Goal: Task Accomplishment & Management: Use online tool/utility

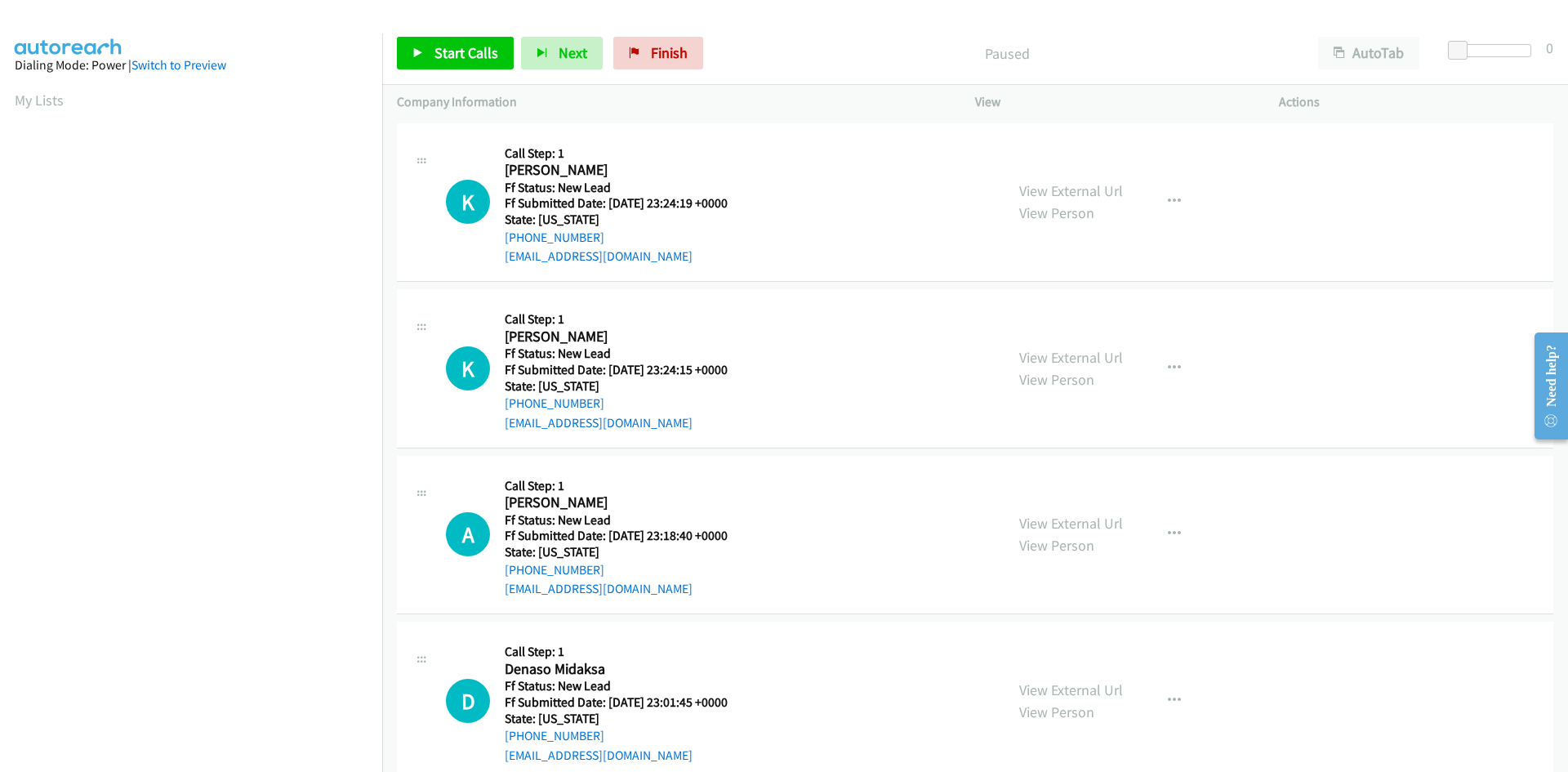
click at [1400, 34] on div "Start Calls Pause Next Finish Paused AutoTab AutoTab 0" at bounding box center [975, 53] width 1186 height 62
click at [1376, 49] on button "AutoTab" at bounding box center [1368, 53] width 101 height 33
click at [494, 46] on span "Start Calls" at bounding box center [466, 53] width 63 height 19
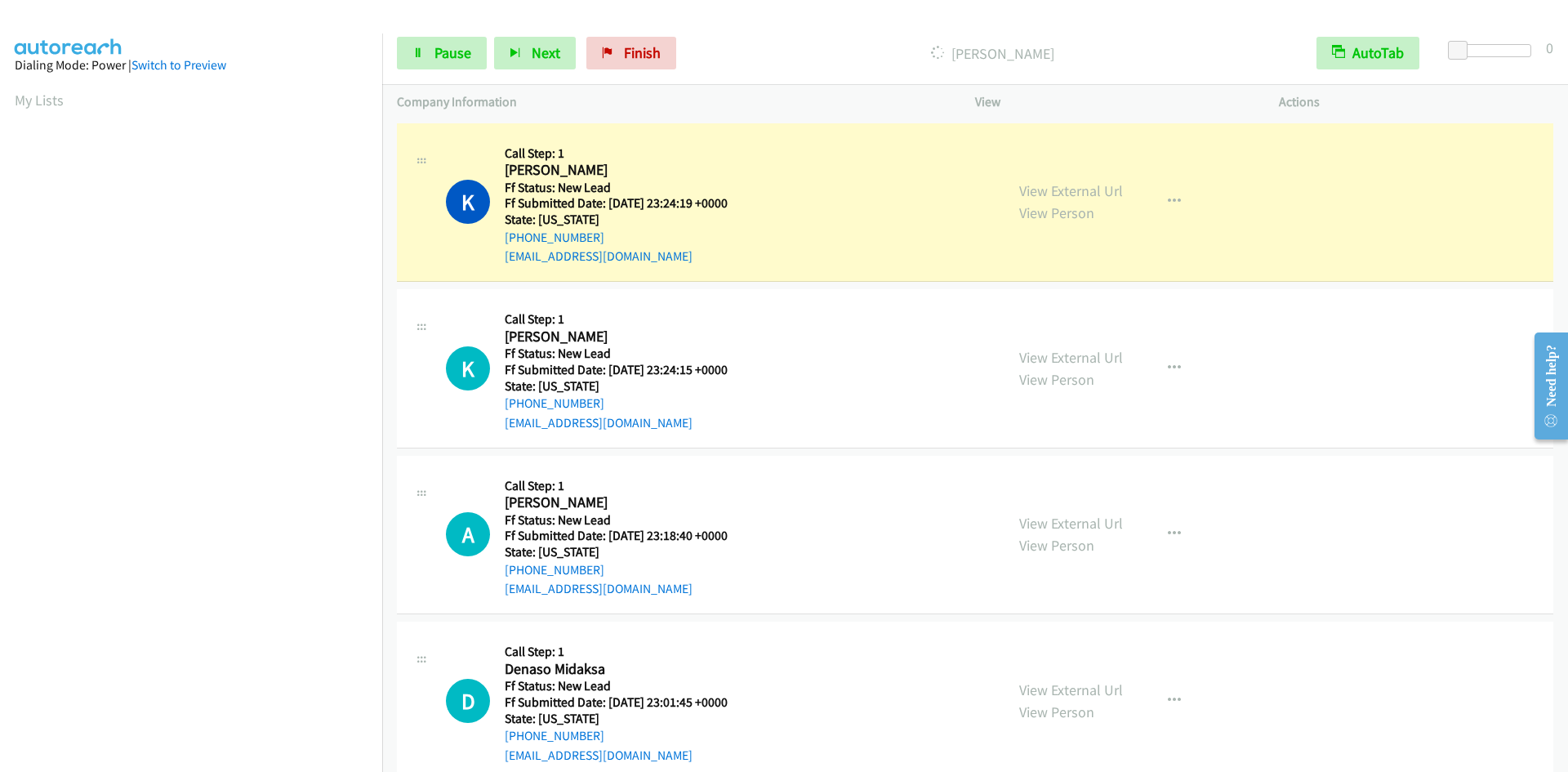
scroll to position [144, 0]
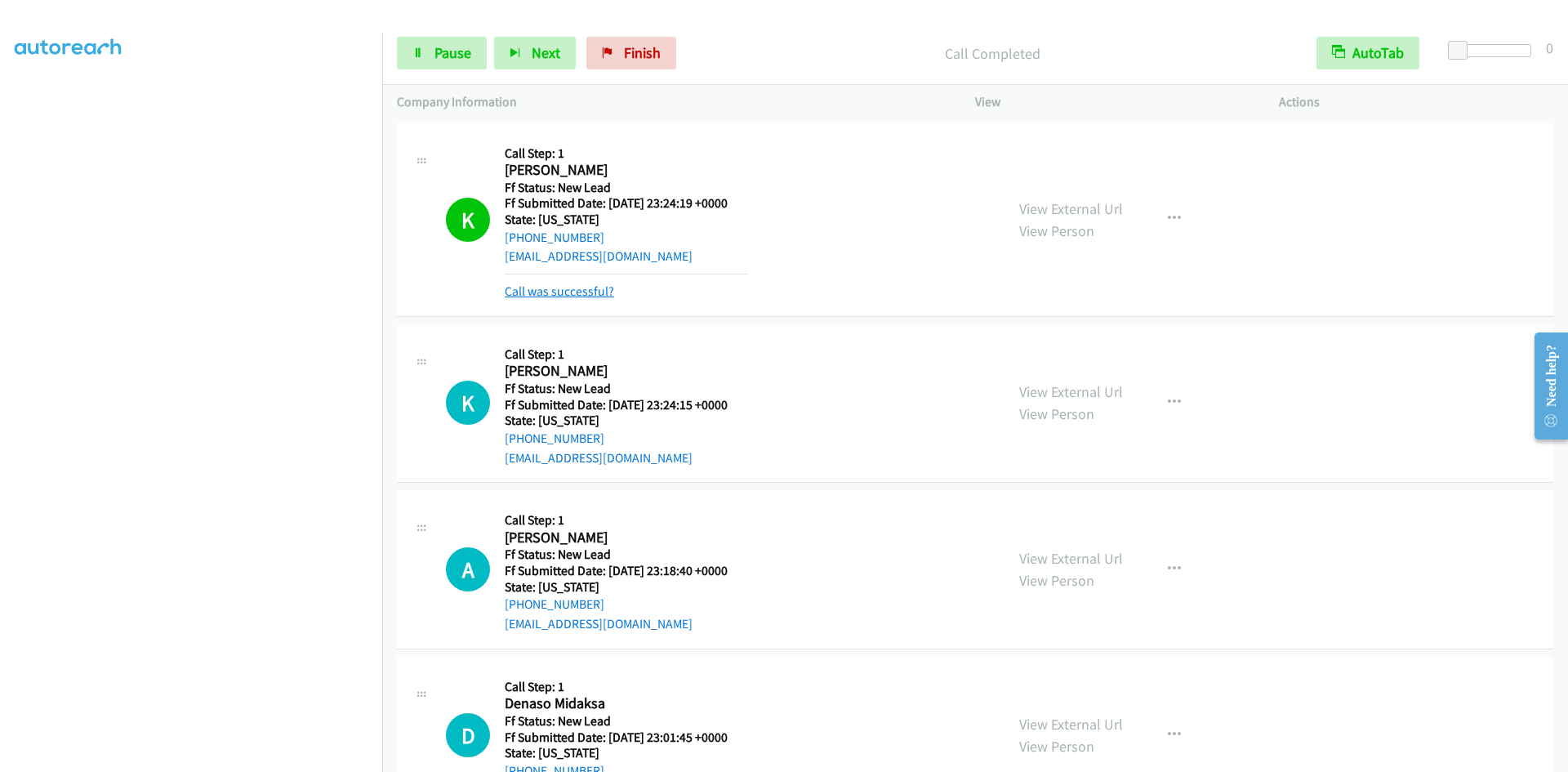
click at [563, 288] on link "Call was successful?" at bounding box center [559, 290] width 110 height 15
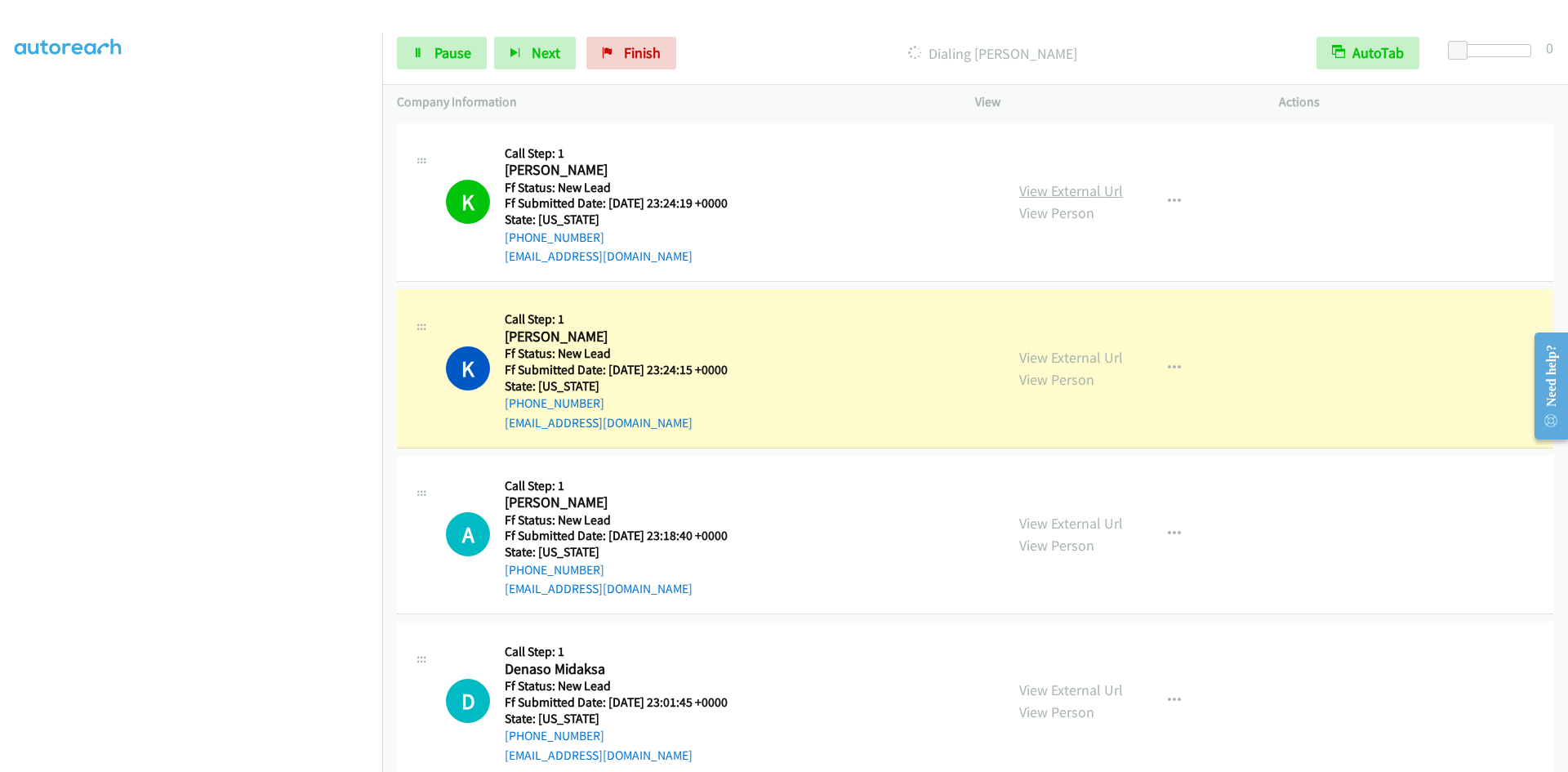
click at [1047, 194] on link "View External Url" at bounding box center [1071, 191] width 104 height 19
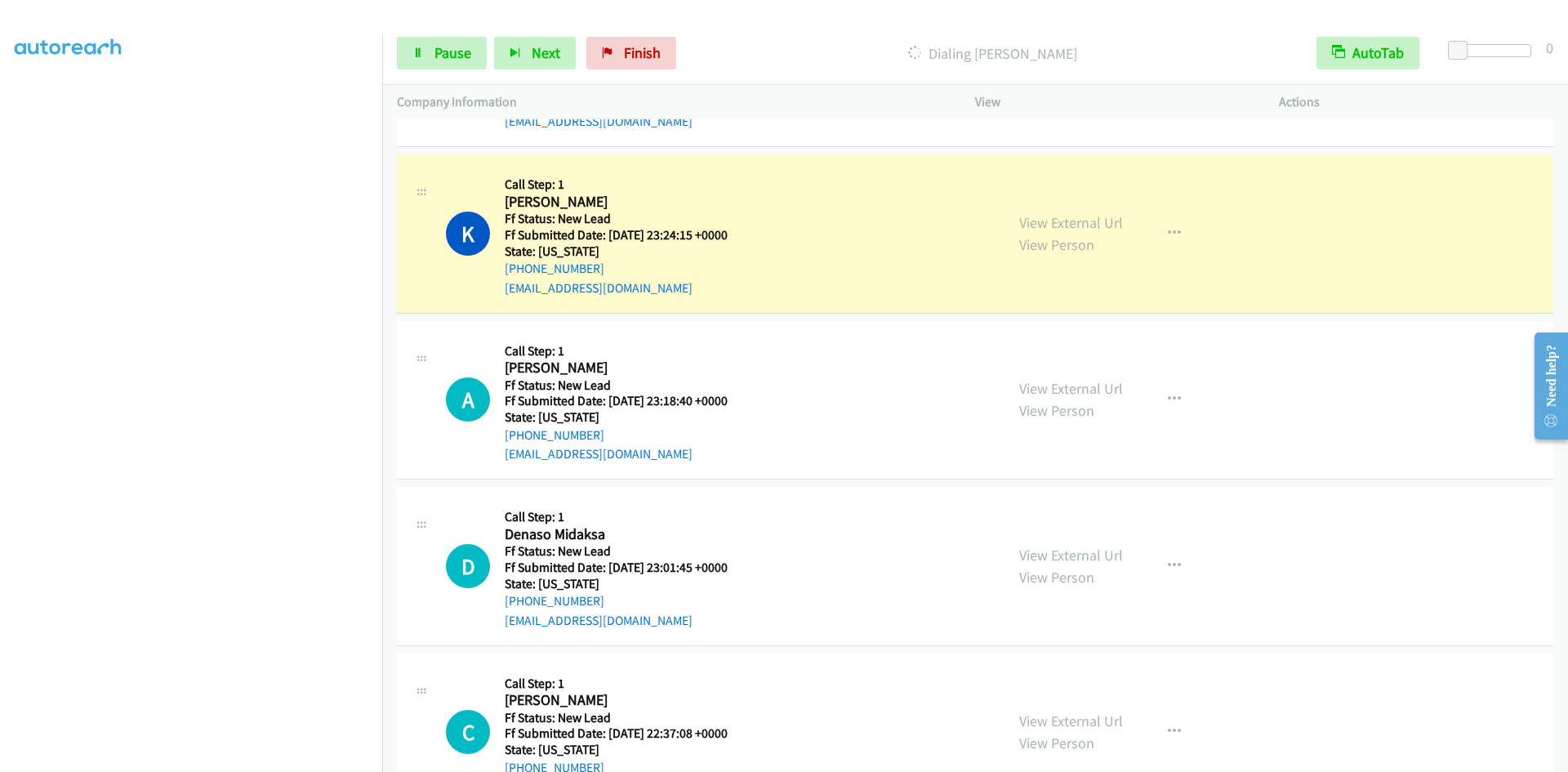
scroll to position [164, 0]
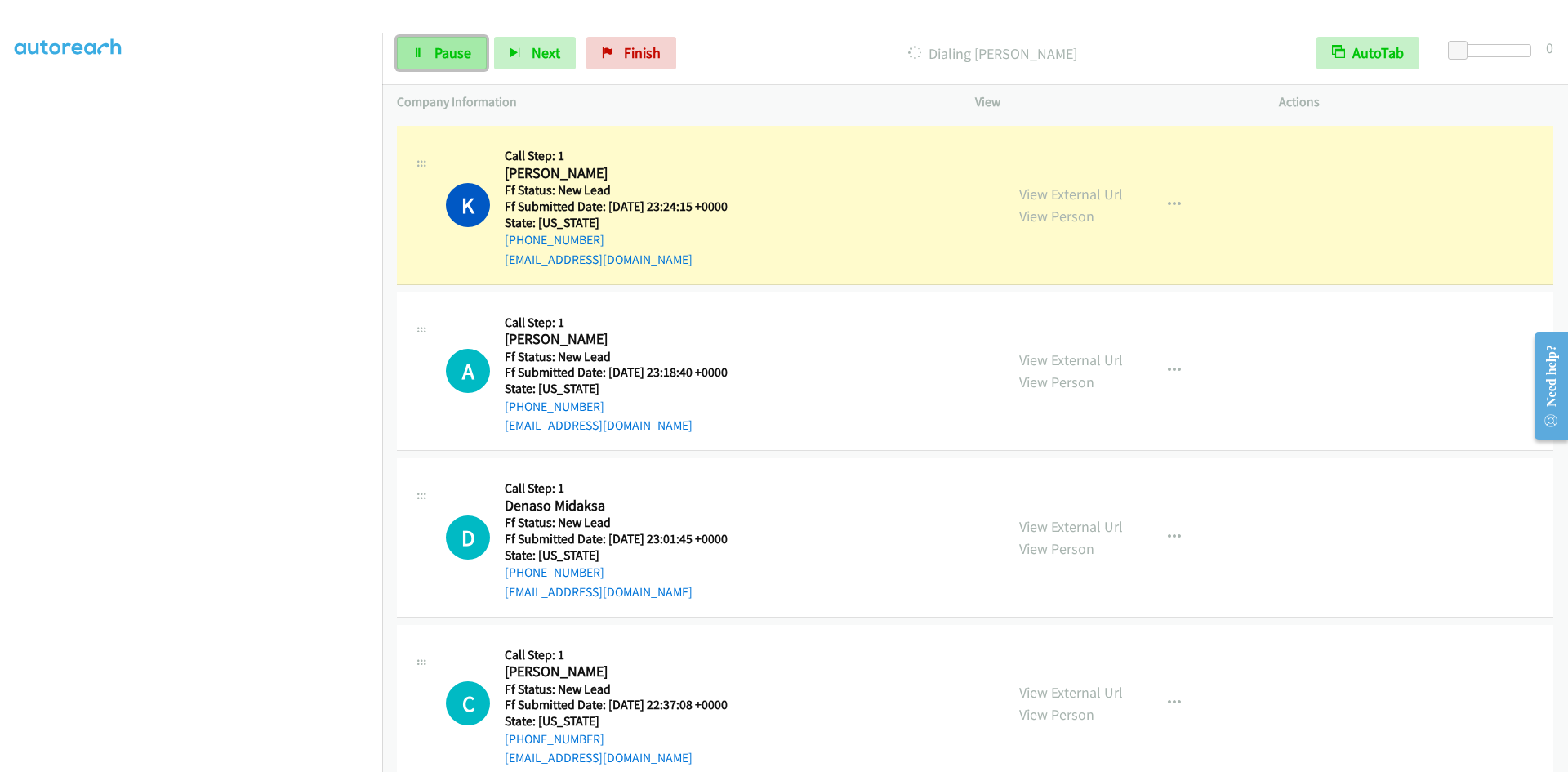
click at [472, 54] on link "Pause" at bounding box center [441, 53] width 90 height 33
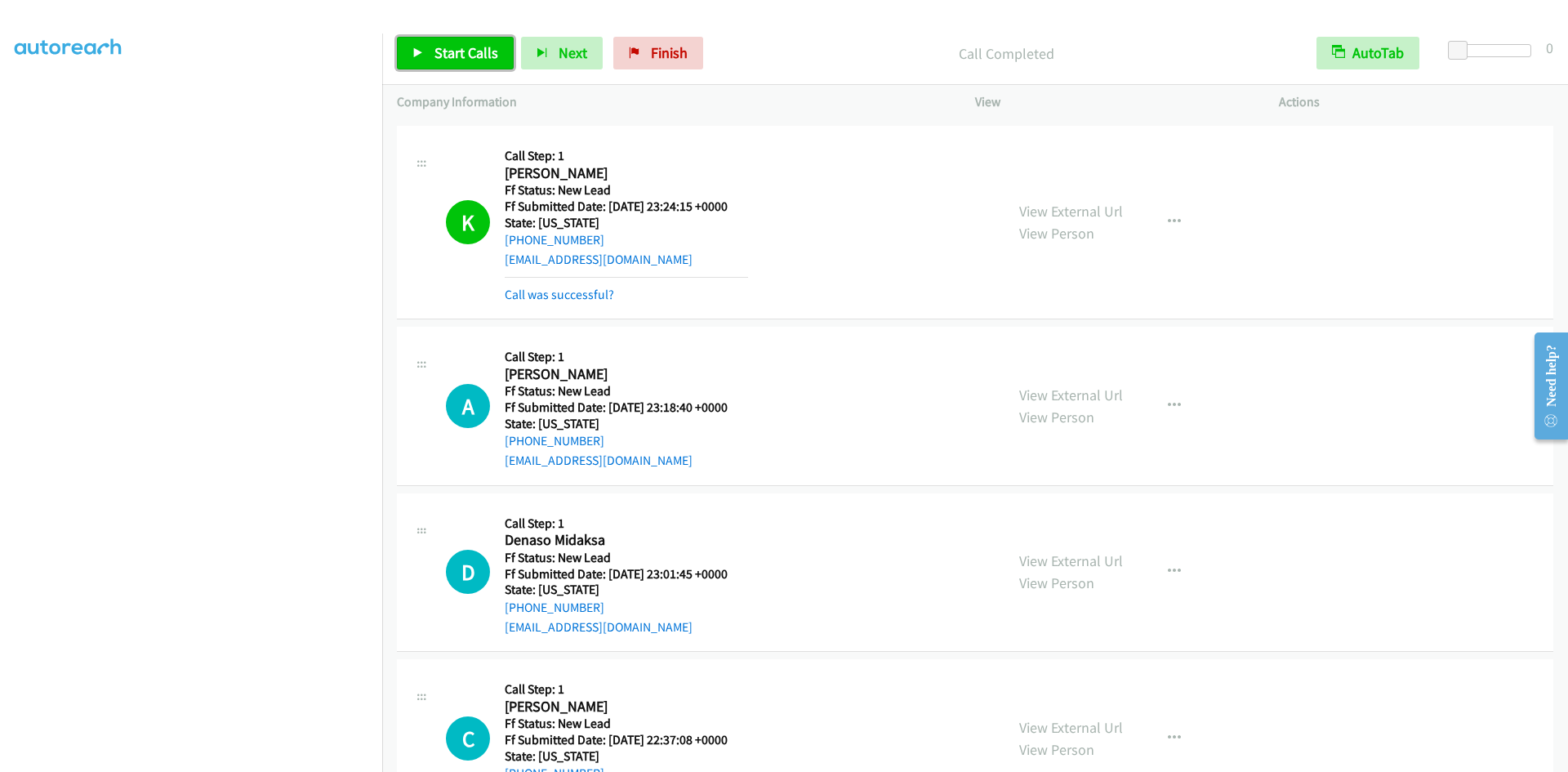
click at [464, 49] on span "Start Calls" at bounding box center [466, 53] width 63 height 19
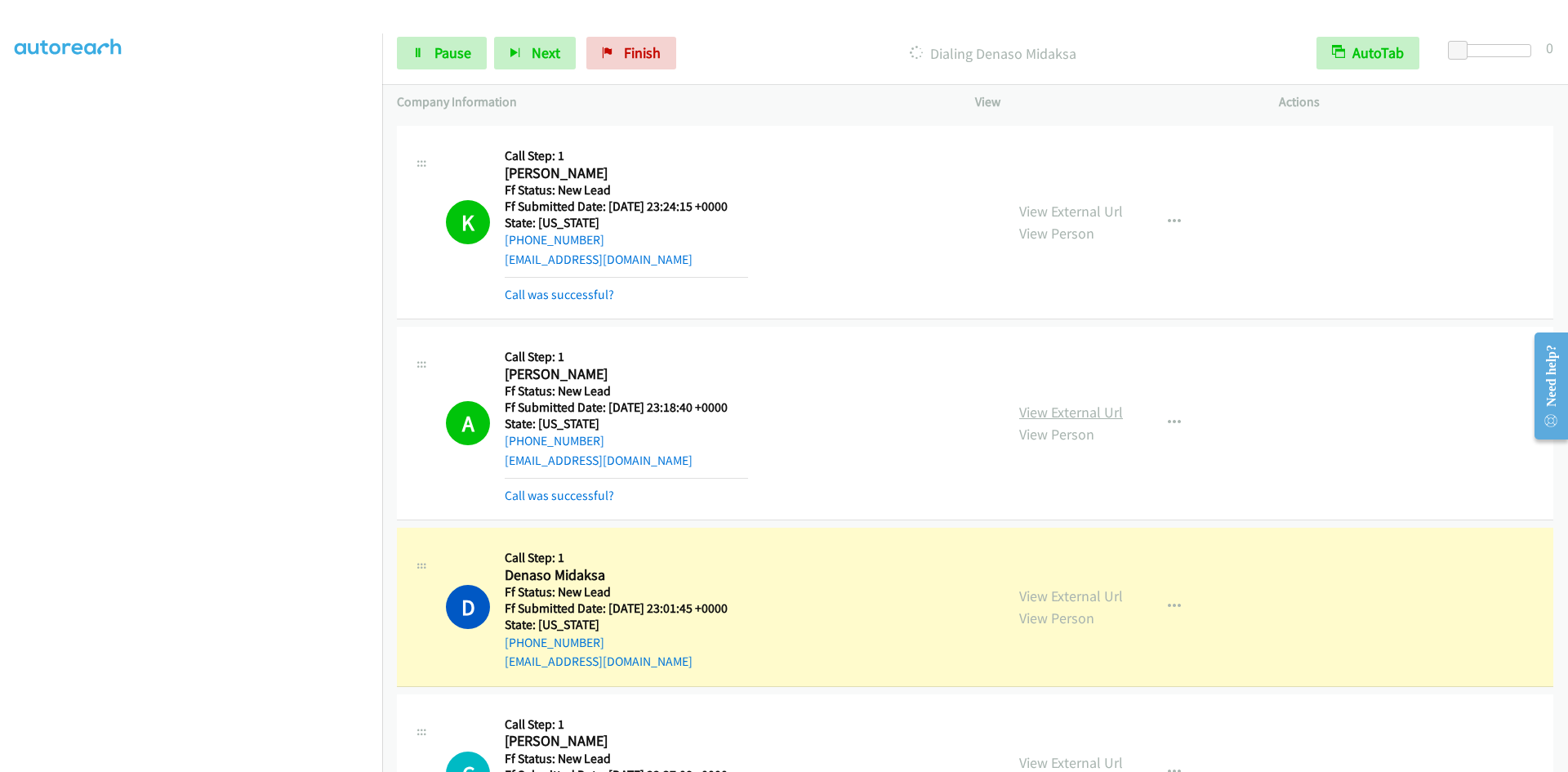
click at [1044, 413] on link "View External Url" at bounding box center [1071, 412] width 104 height 19
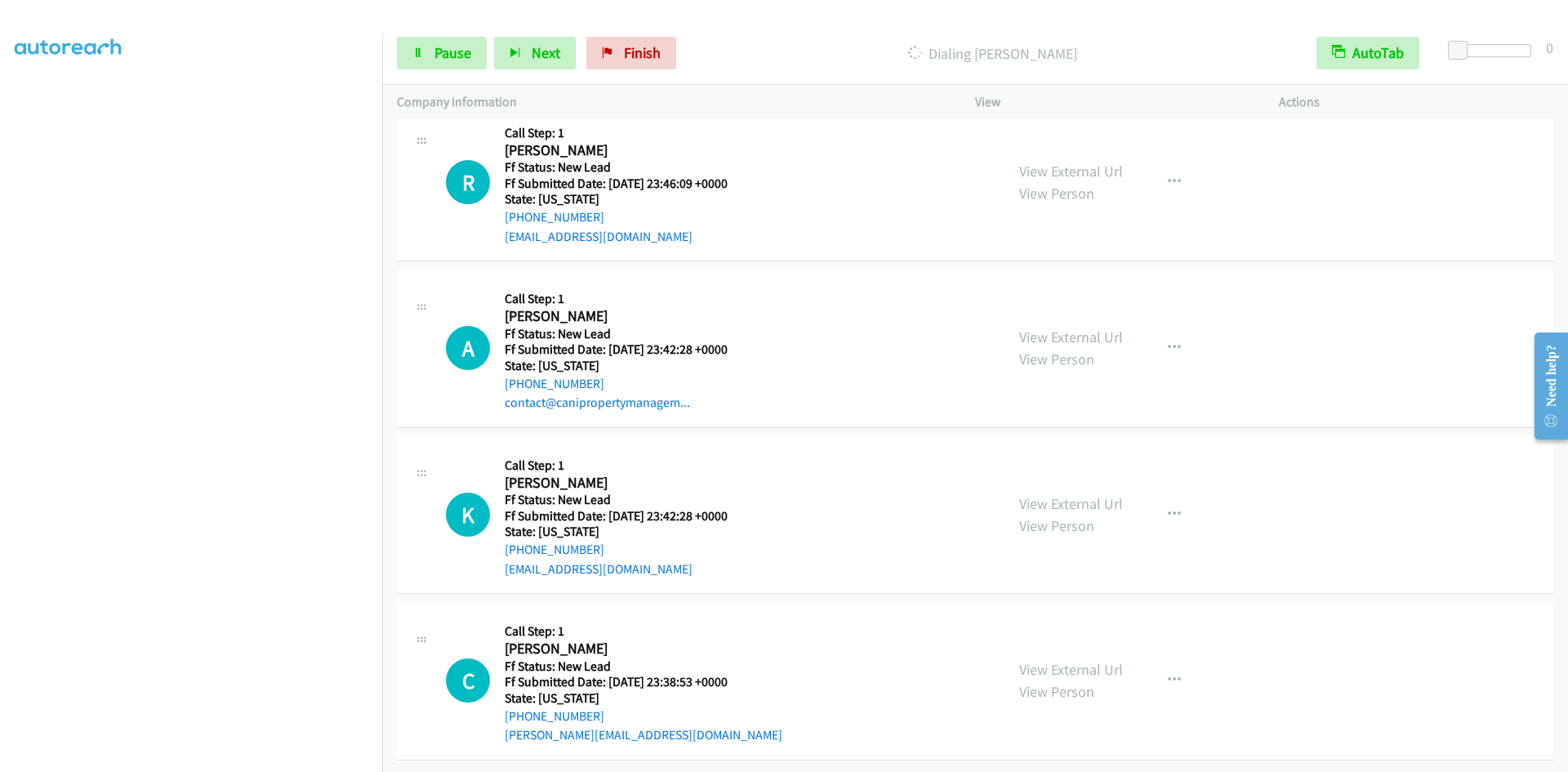
scroll to position [1003, 0]
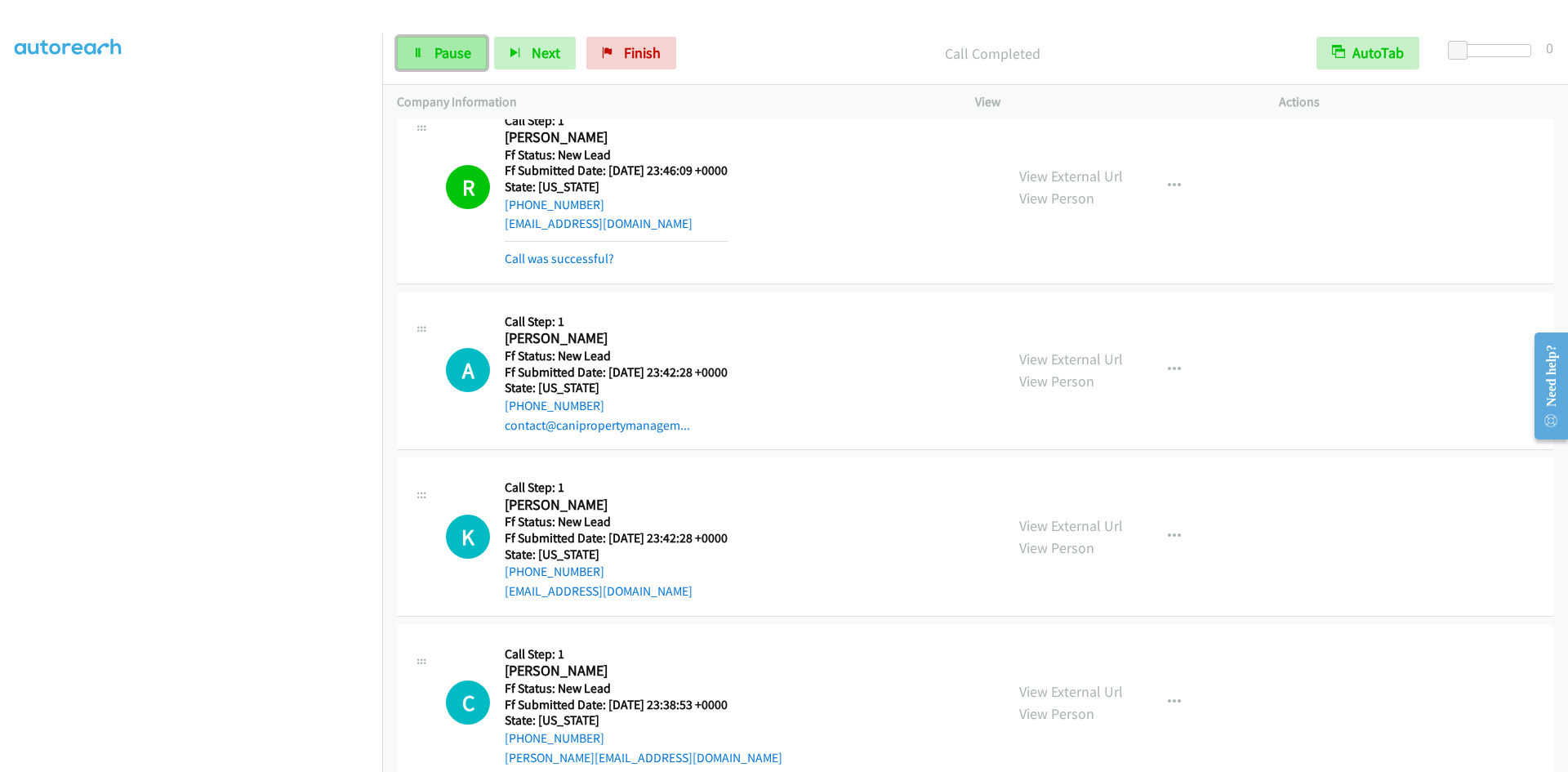
click at [439, 60] on span "Pause" at bounding box center [452, 53] width 37 height 19
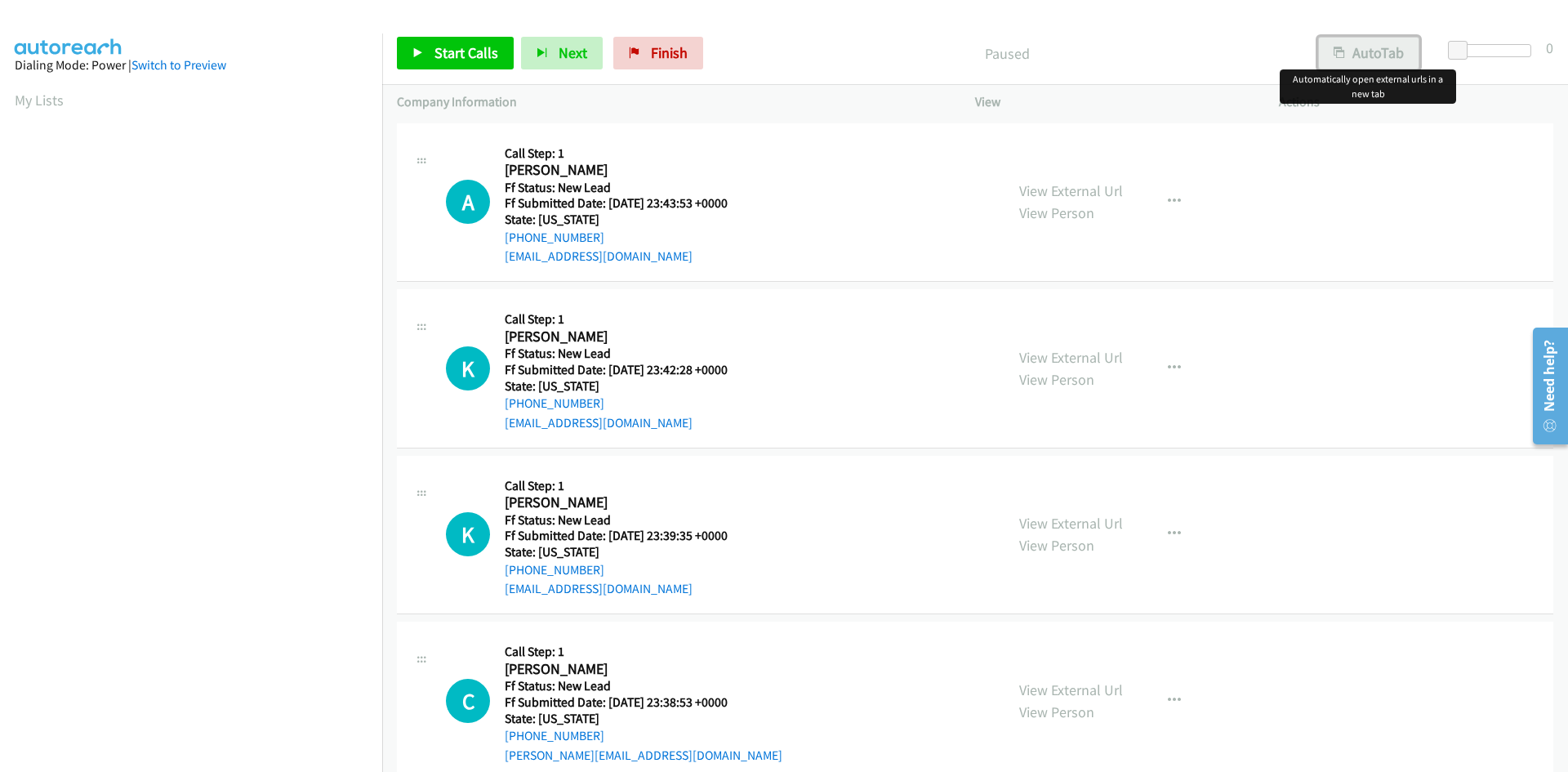
click at [1386, 56] on button "AutoTab" at bounding box center [1368, 53] width 101 height 33
click at [486, 50] on span "Start Calls" at bounding box center [466, 53] width 63 height 19
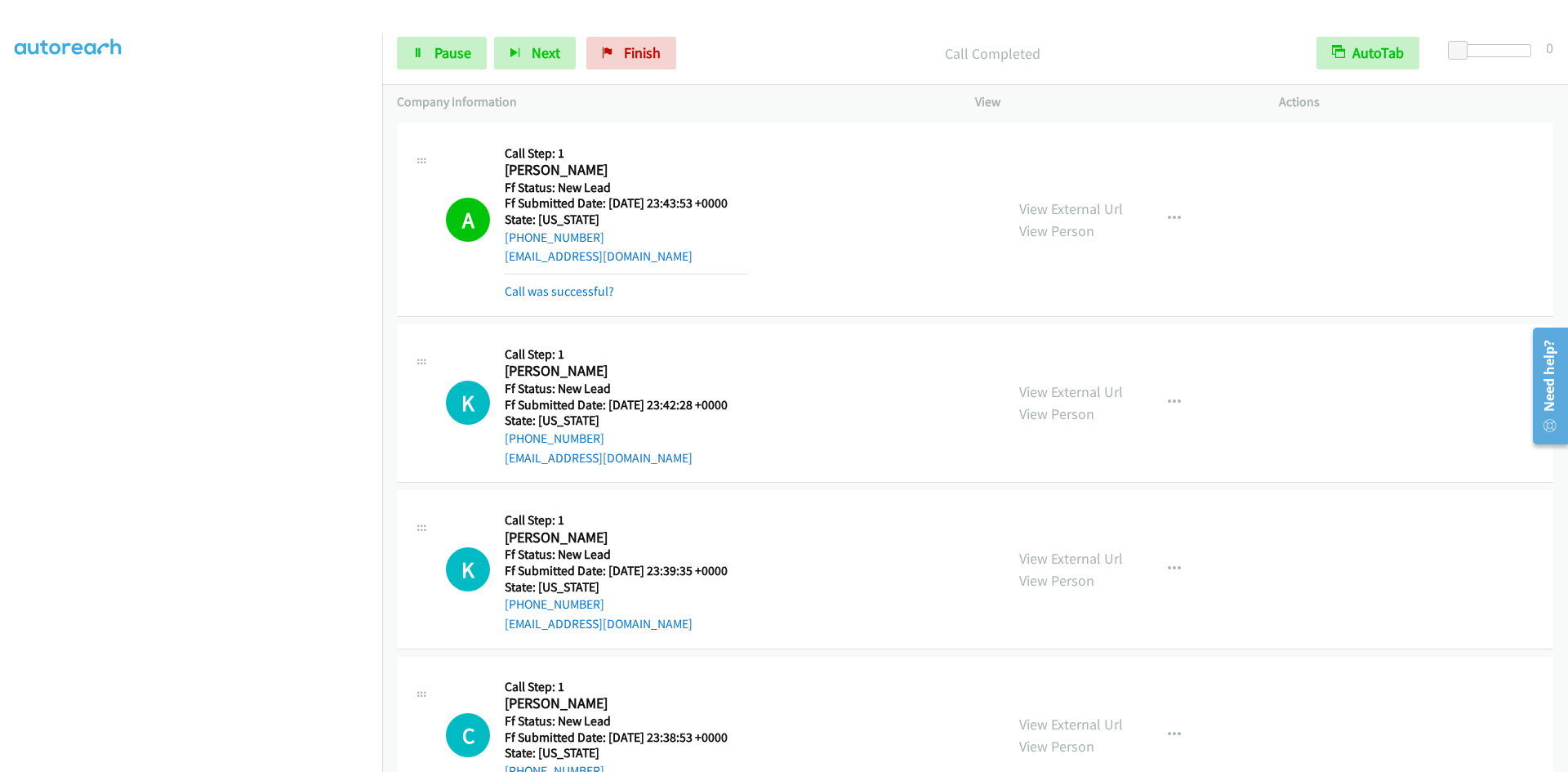
scroll to position [234, 0]
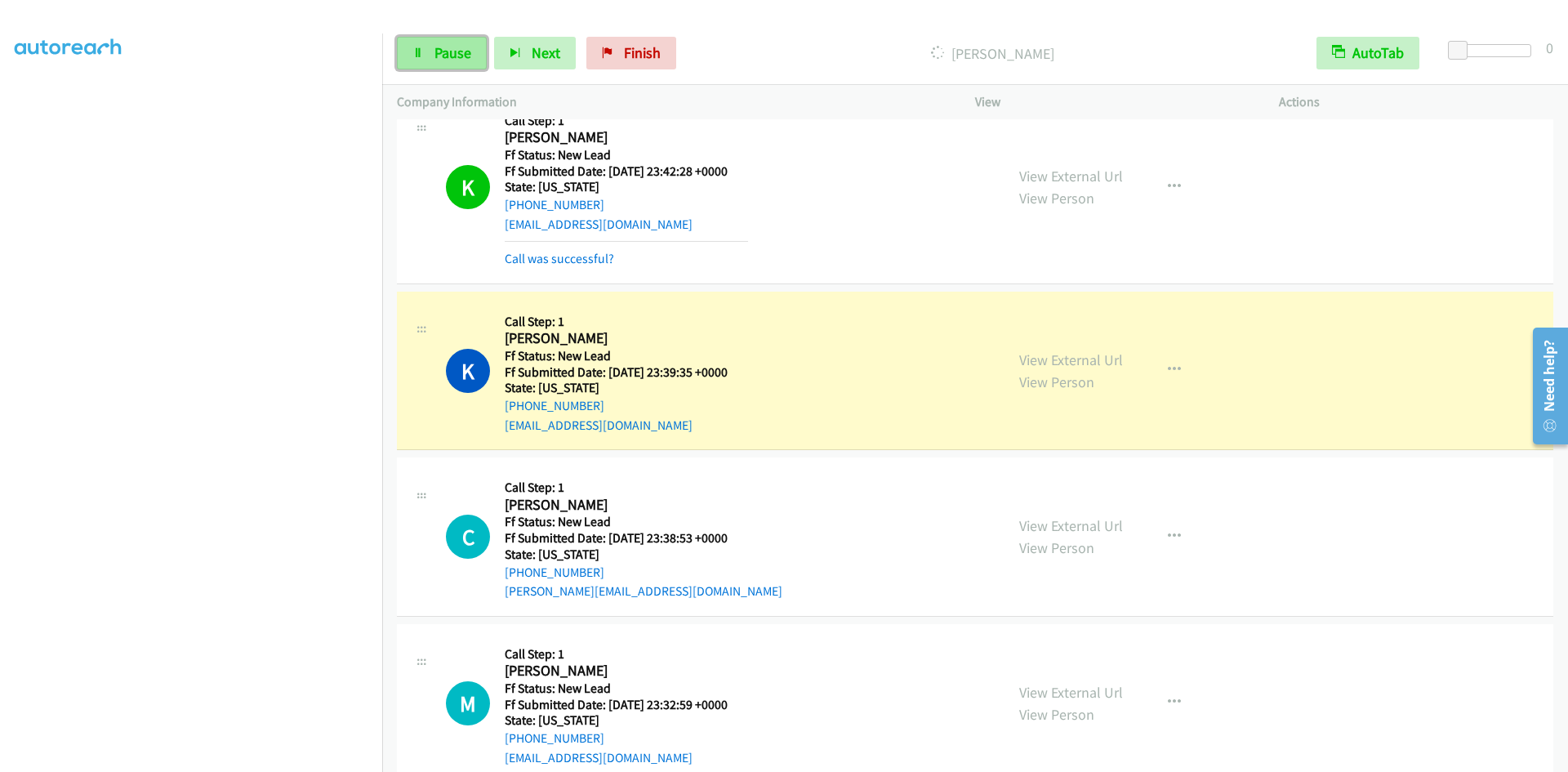
click at [438, 48] on span "Pause" at bounding box center [452, 53] width 37 height 19
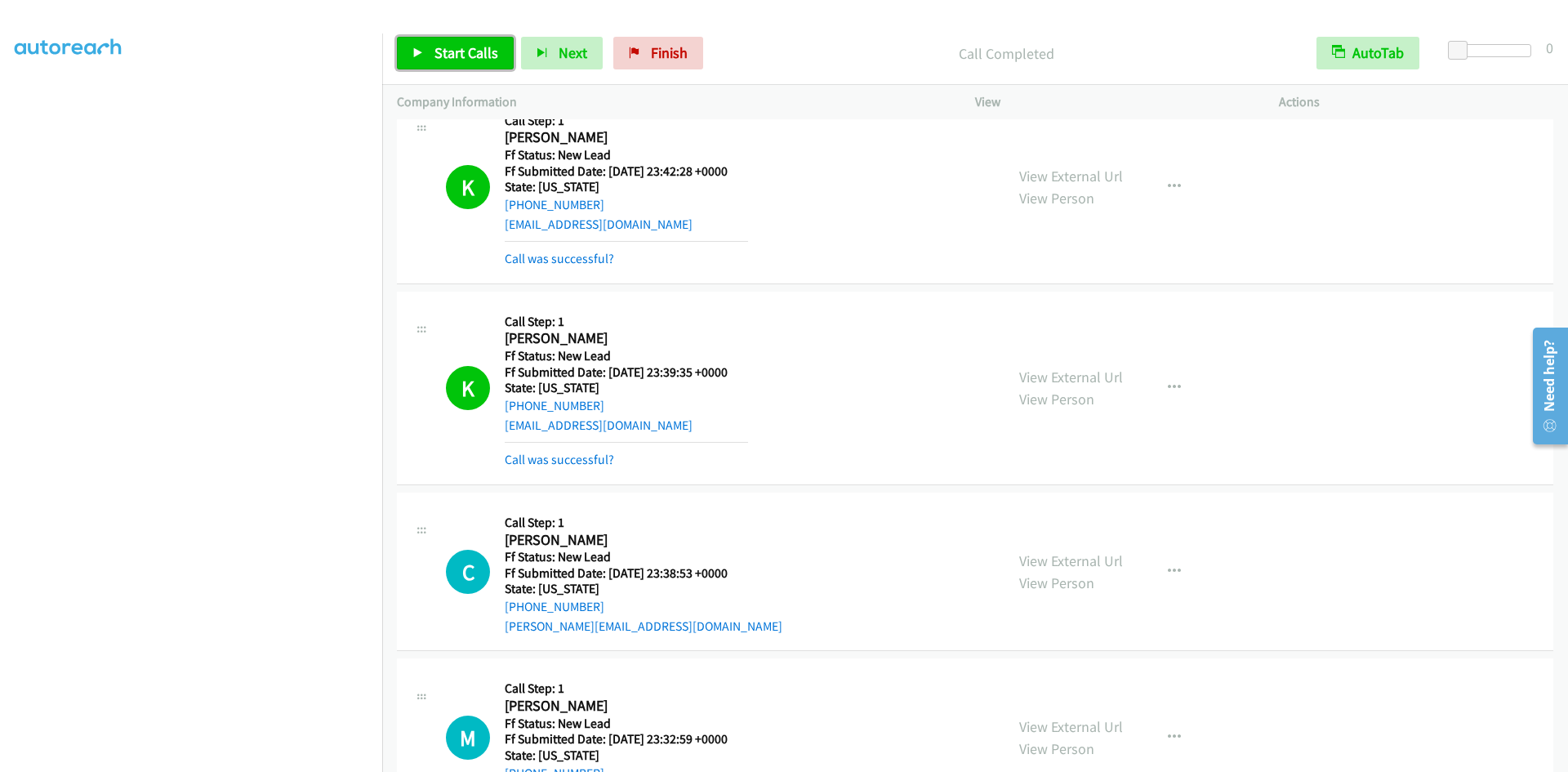
click at [449, 49] on span "Start Calls" at bounding box center [466, 53] width 63 height 19
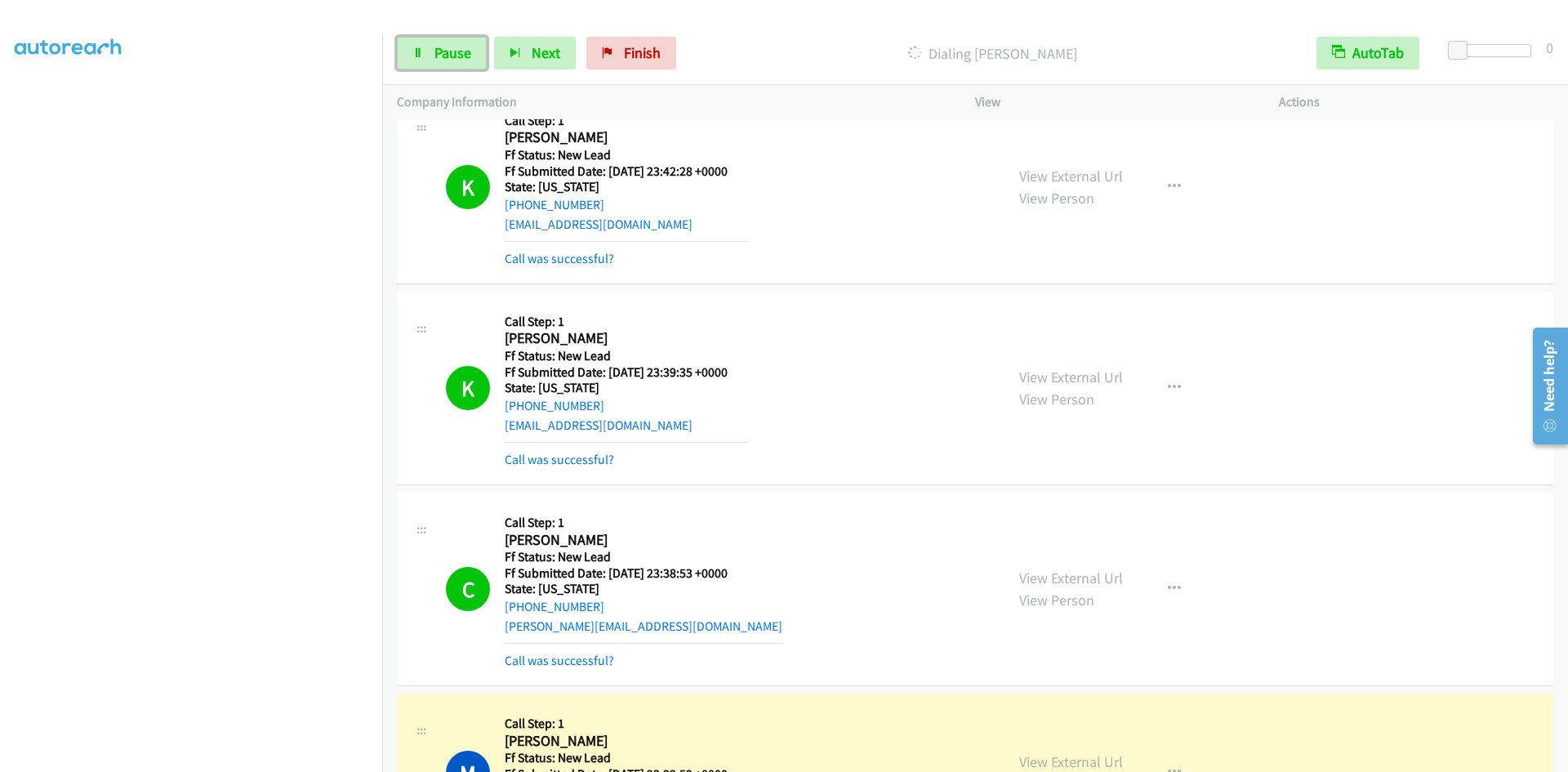
drag, startPoint x: 429, startPoint y: 57, endPoint x: 418, endPoint y: 89, distance: 33.8
click at [429, 57] on link "Pause" at bounding box center [441, 53] width 90 height 33
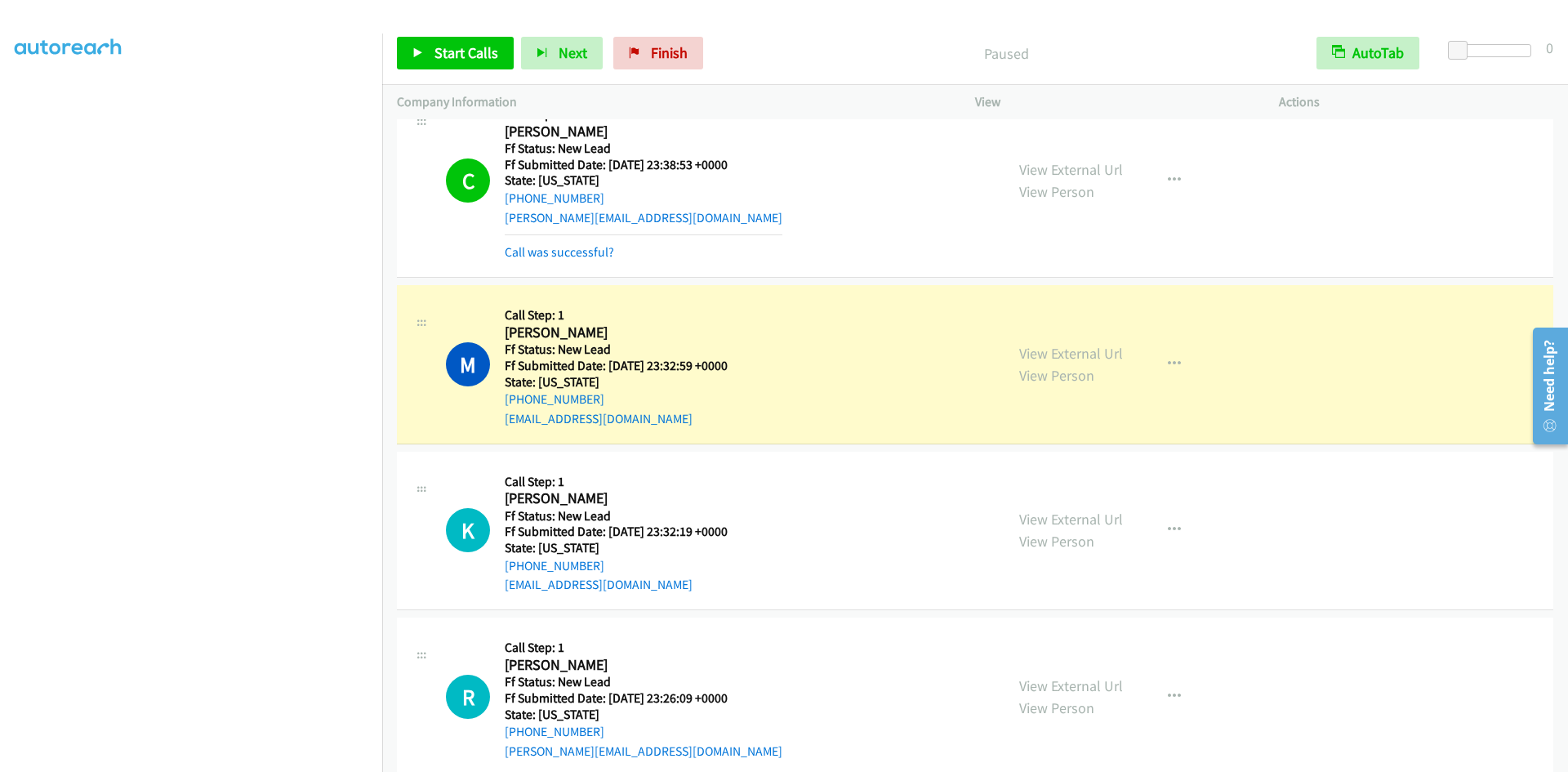
scroll to position [671, 0]
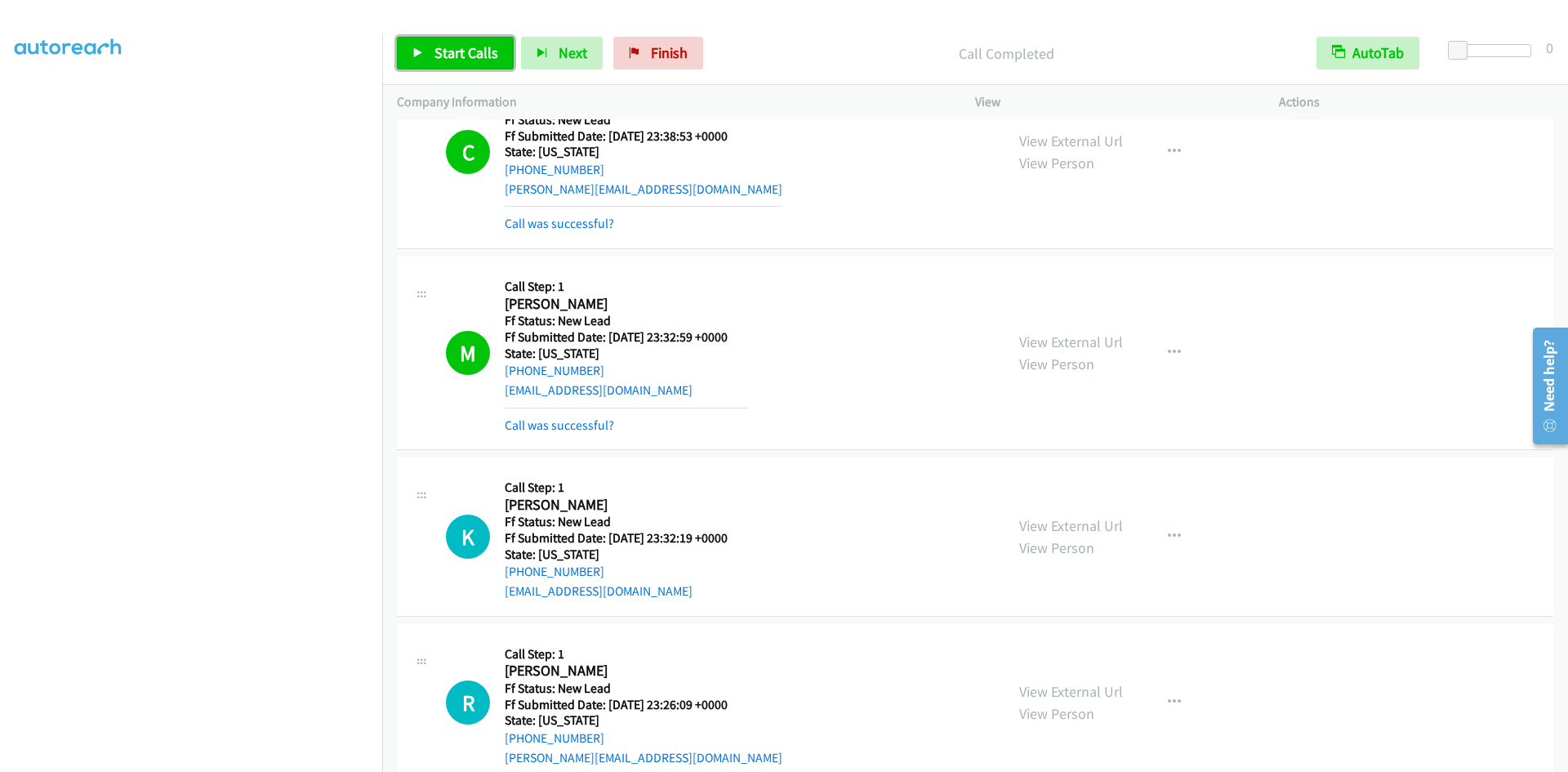
click at [442, 61] on span "Start Calls" at bounding box center [466, 53] width 63 height 19
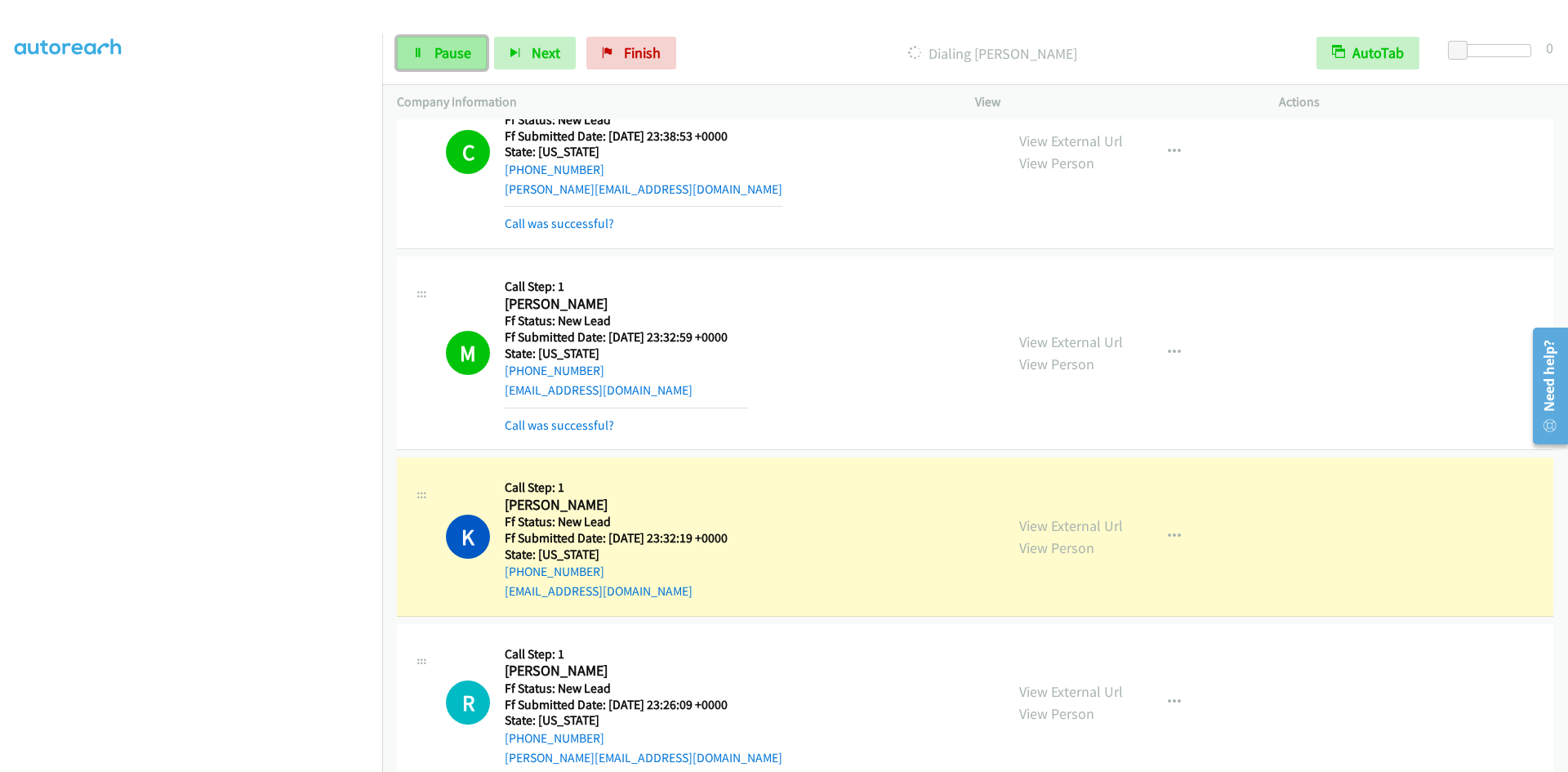
click at [443, 62] on link "Pause" at bounding box center [441, 53] width 90 height 33
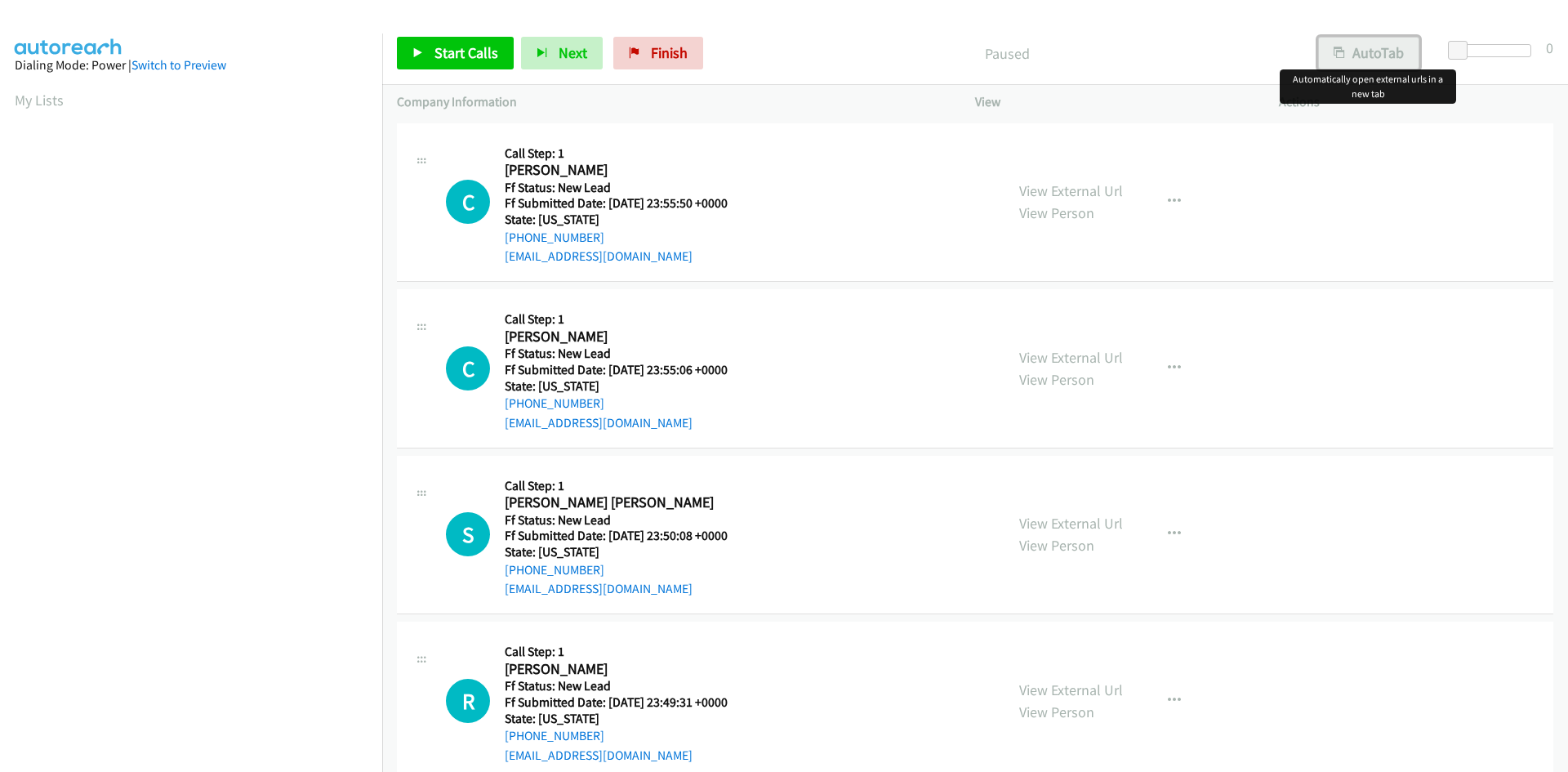
click at [1350, 52] on button "AutoTab" at bounding box center [1368, 53] width 101 height 33
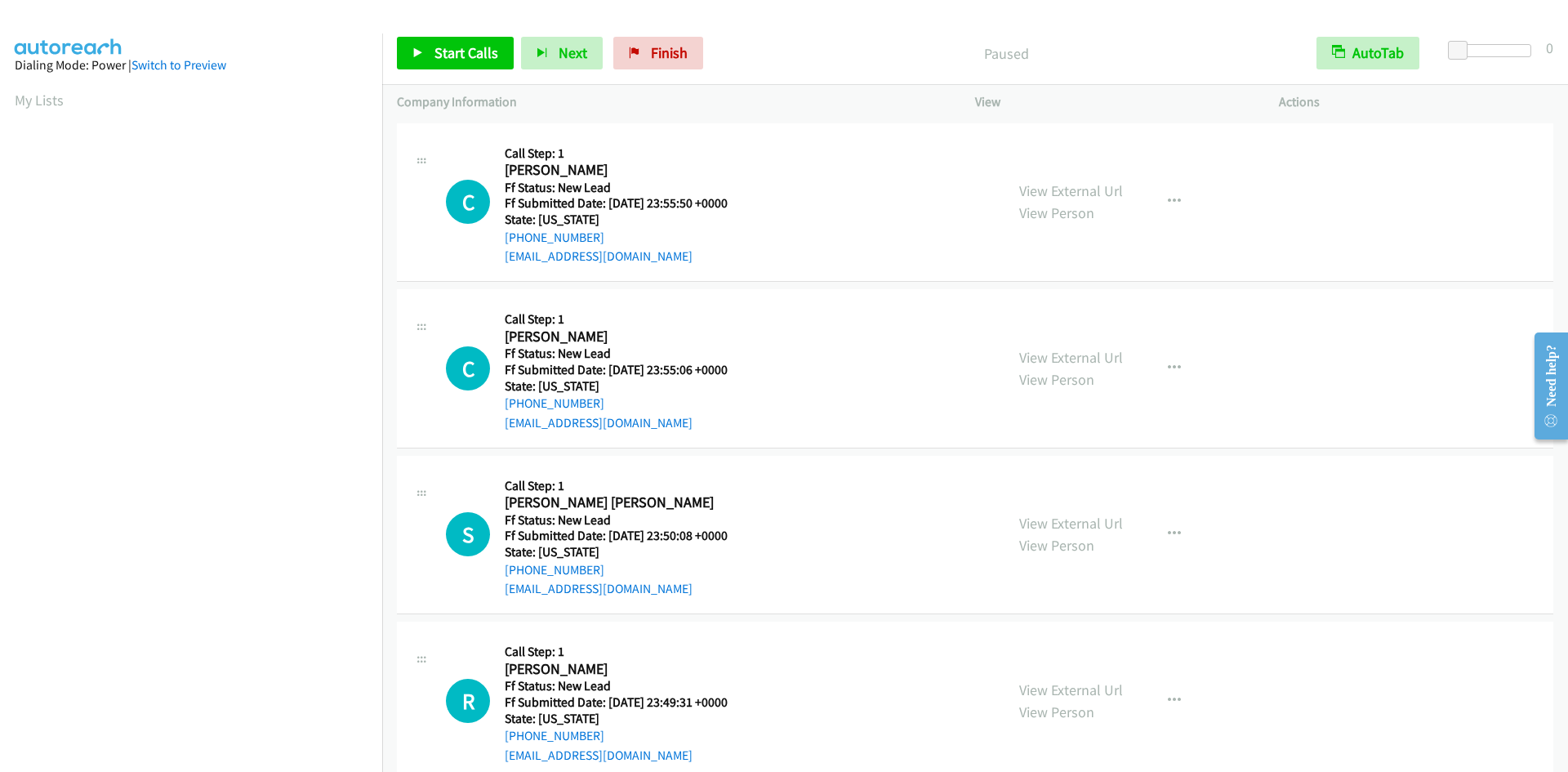
scroll to position [93, 0]
click at [438, 58] on span "Start Calls" at bounding box center [466, 53] width 63 height 19
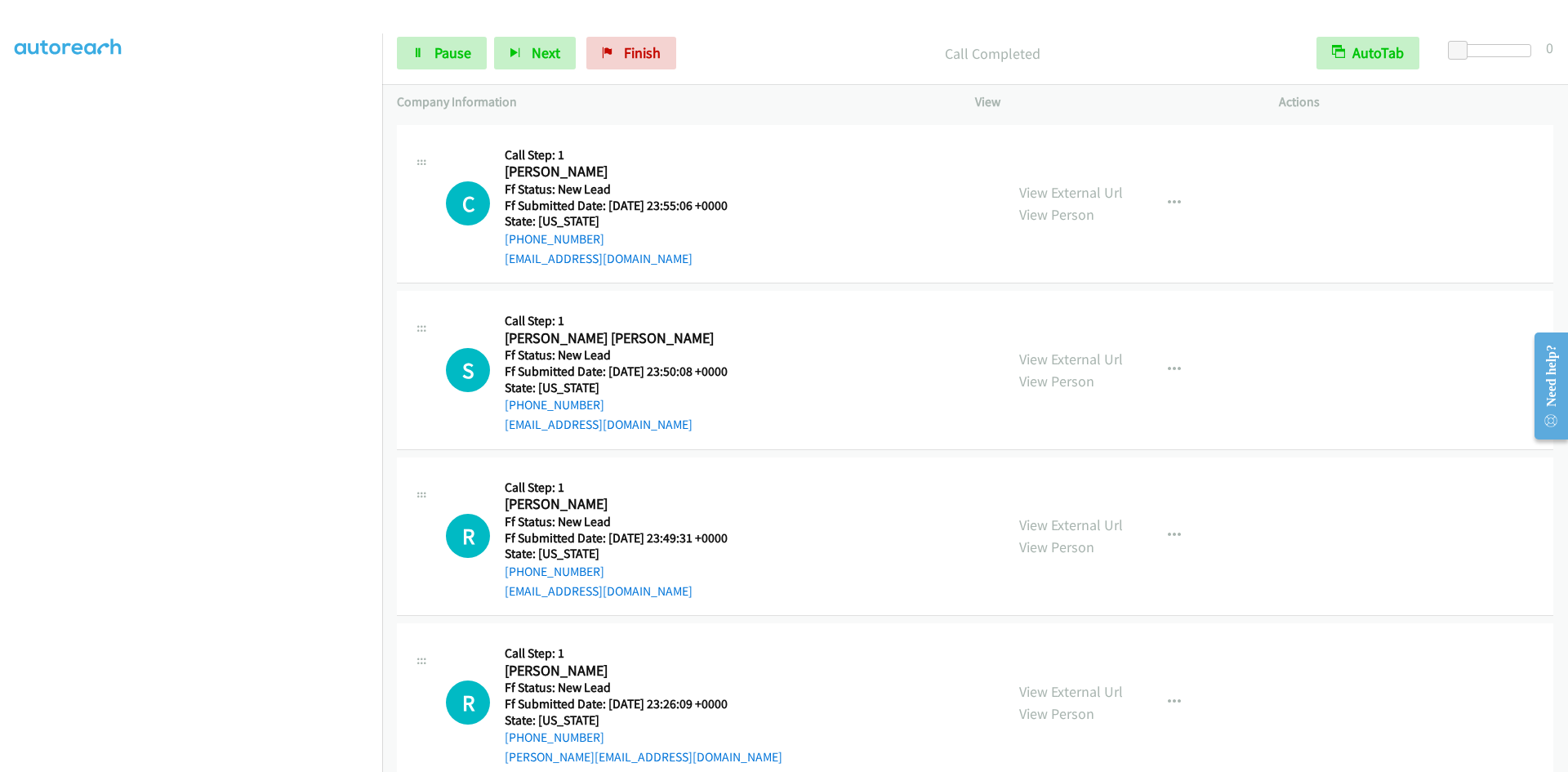
scroll to position [234, 0]
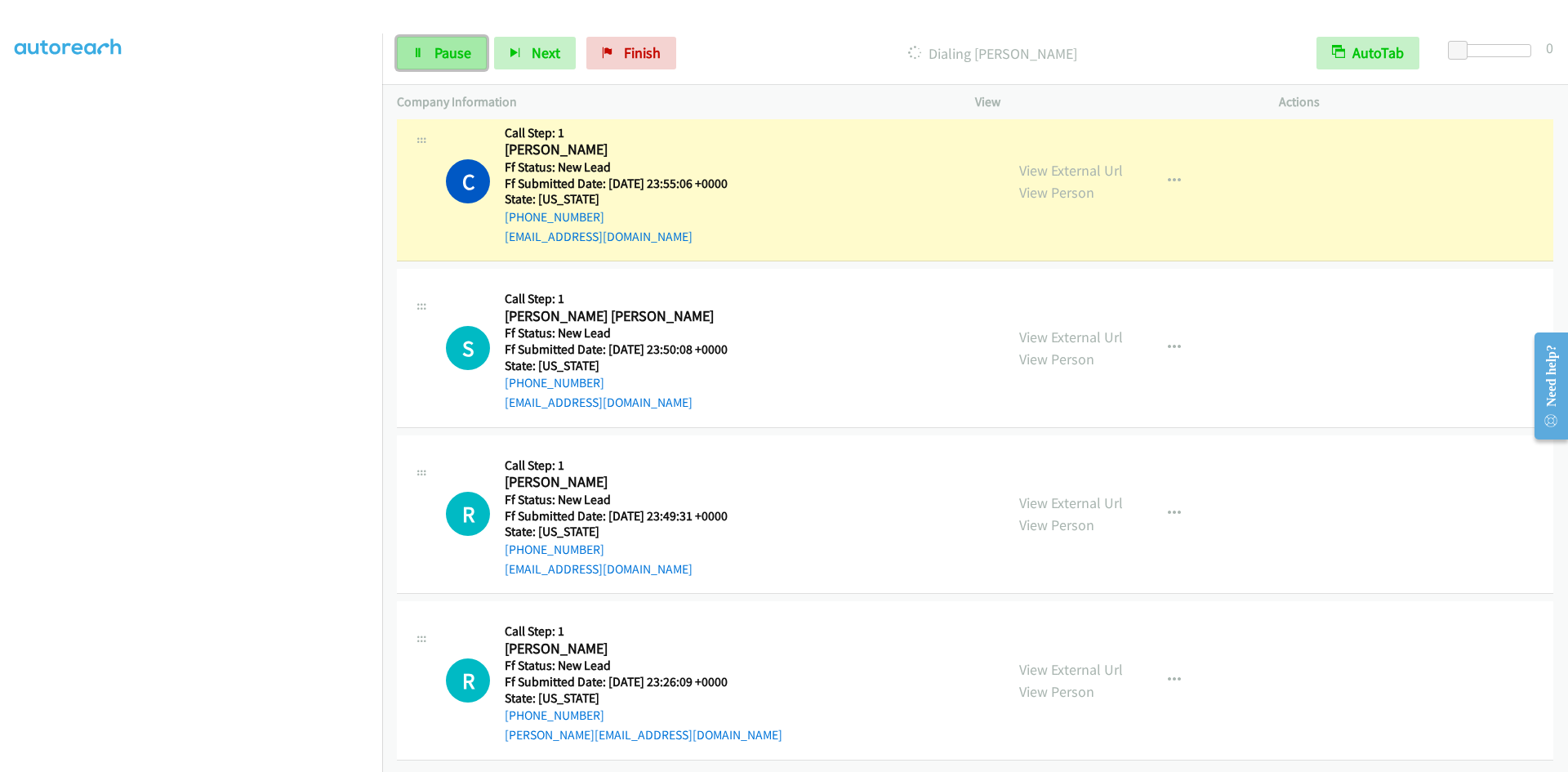
click at [434, 54] on span "Pause" at bounding box center [452, 53] width 37 height 19
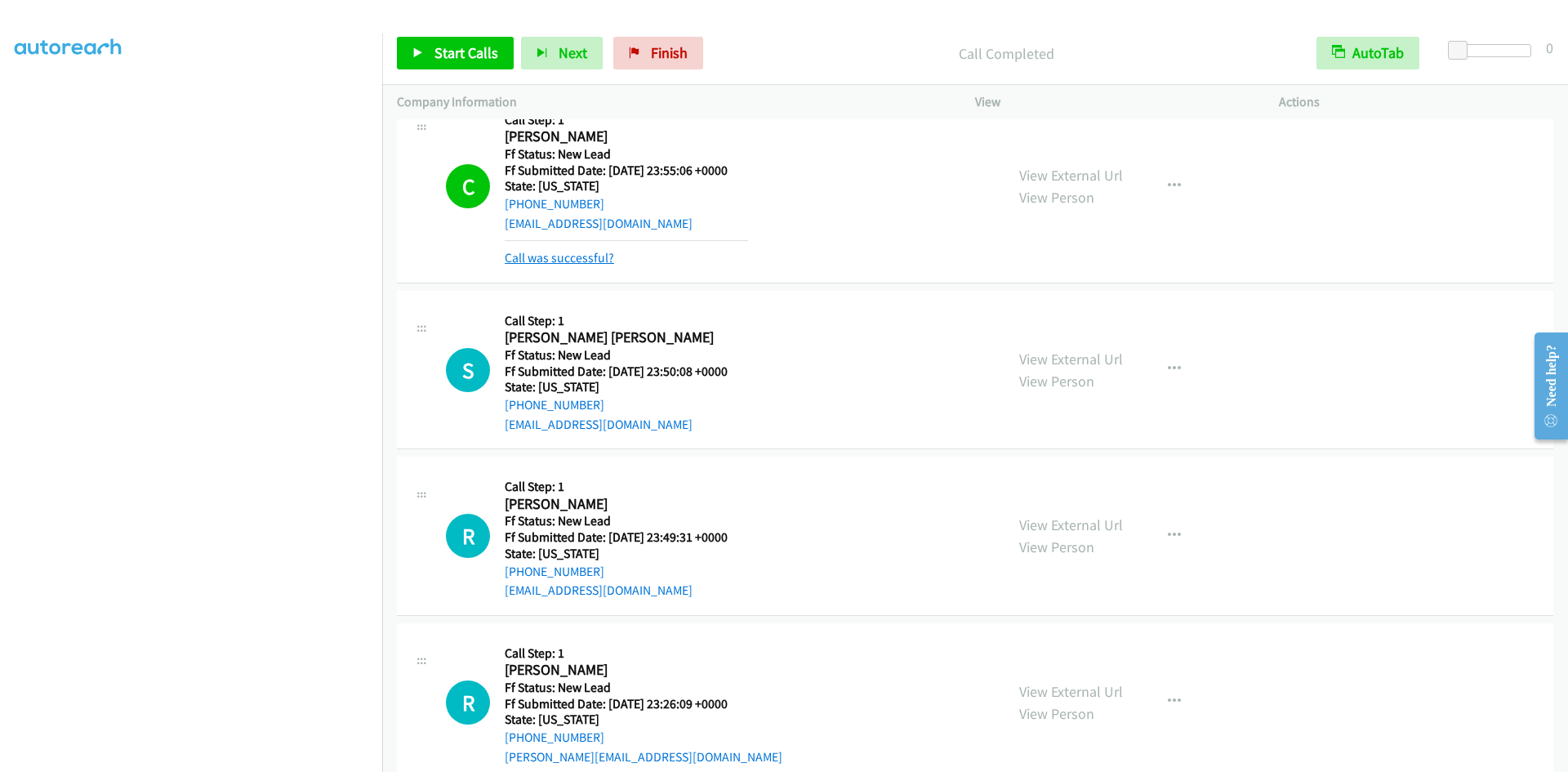
click at [583, 258] on link "Call was successful?" at bounding box center [559, 257] width 110 height 15
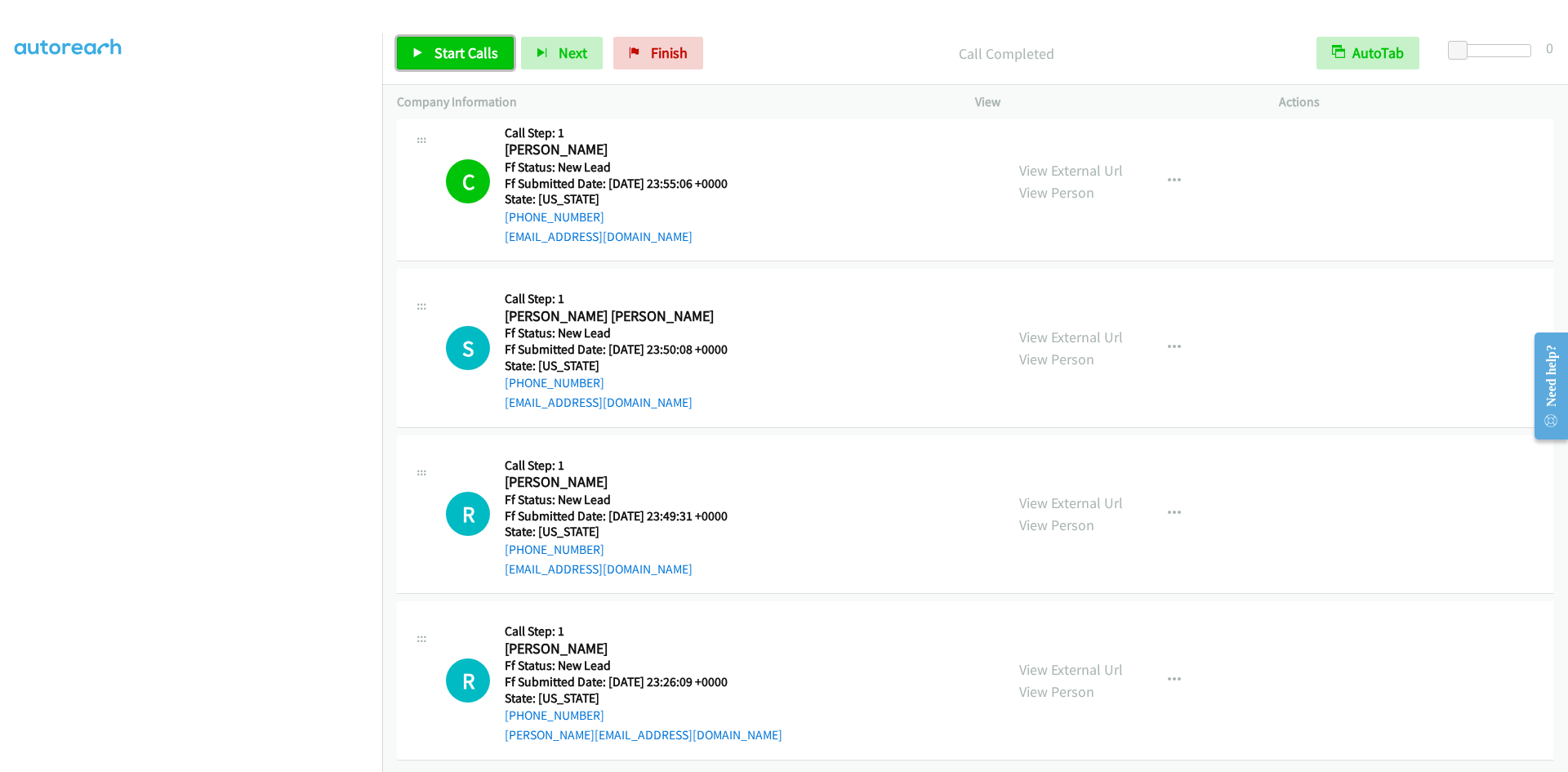
click at [427, 61] on link "Start Calls" at bounding box center [454, 53] width 116 height 33
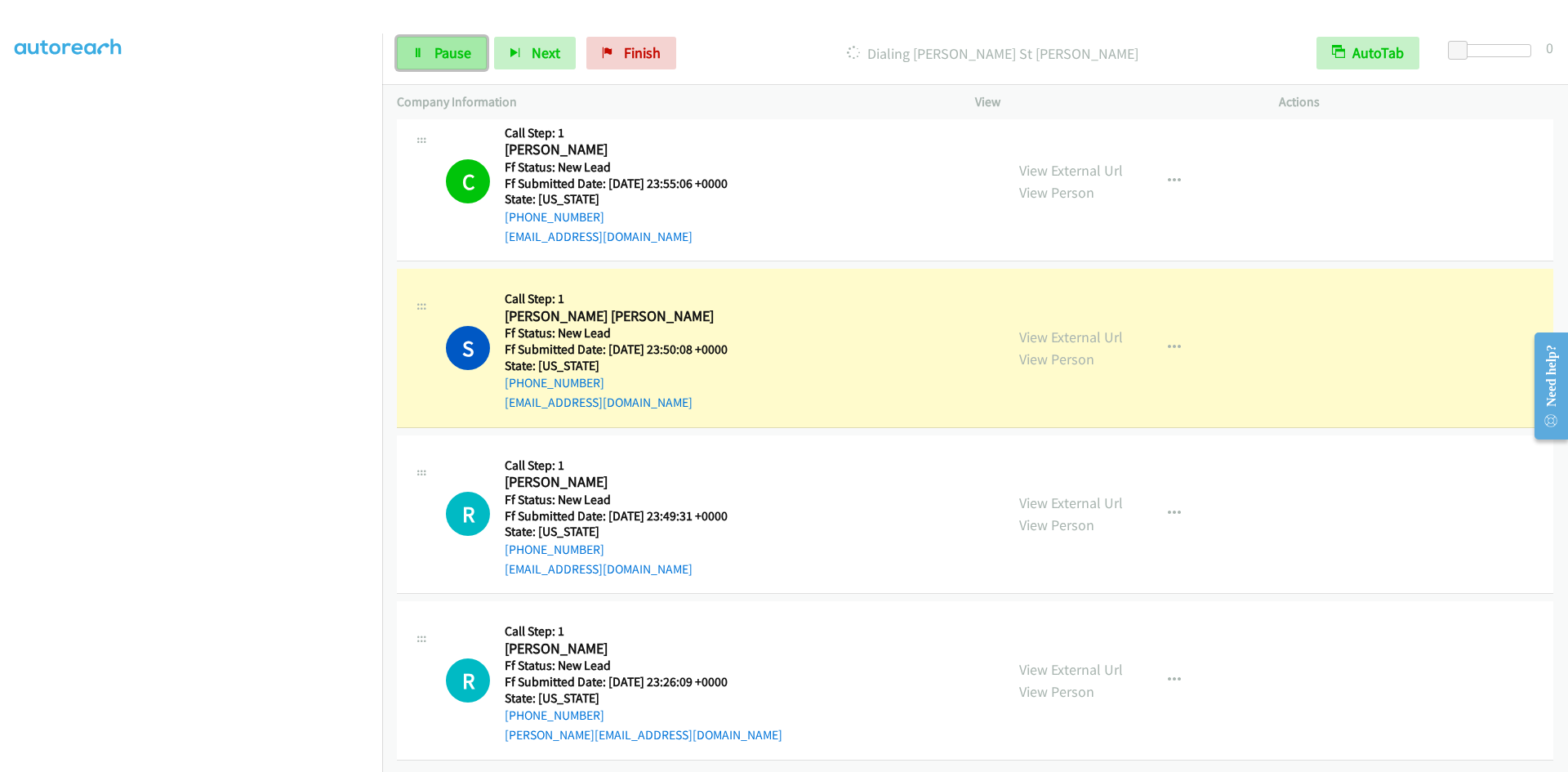
click at [453, 57] on span "Pause" at bounding box center [452, 53] width 37 height 19
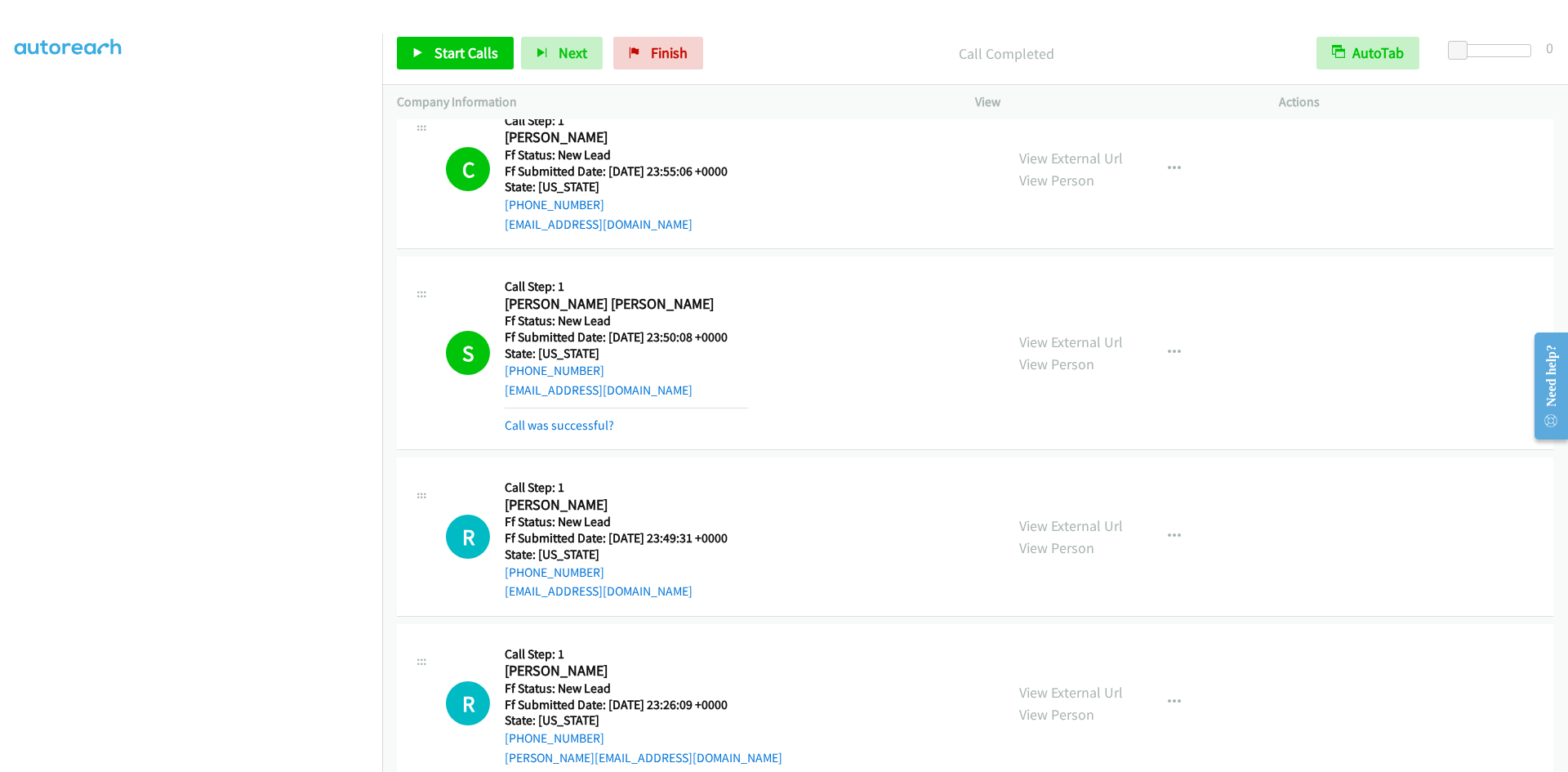
scroll to position [235, 0]
click at [495, 47] on span "Start Calls" at bounding box center [466, 53] width 63 height 19
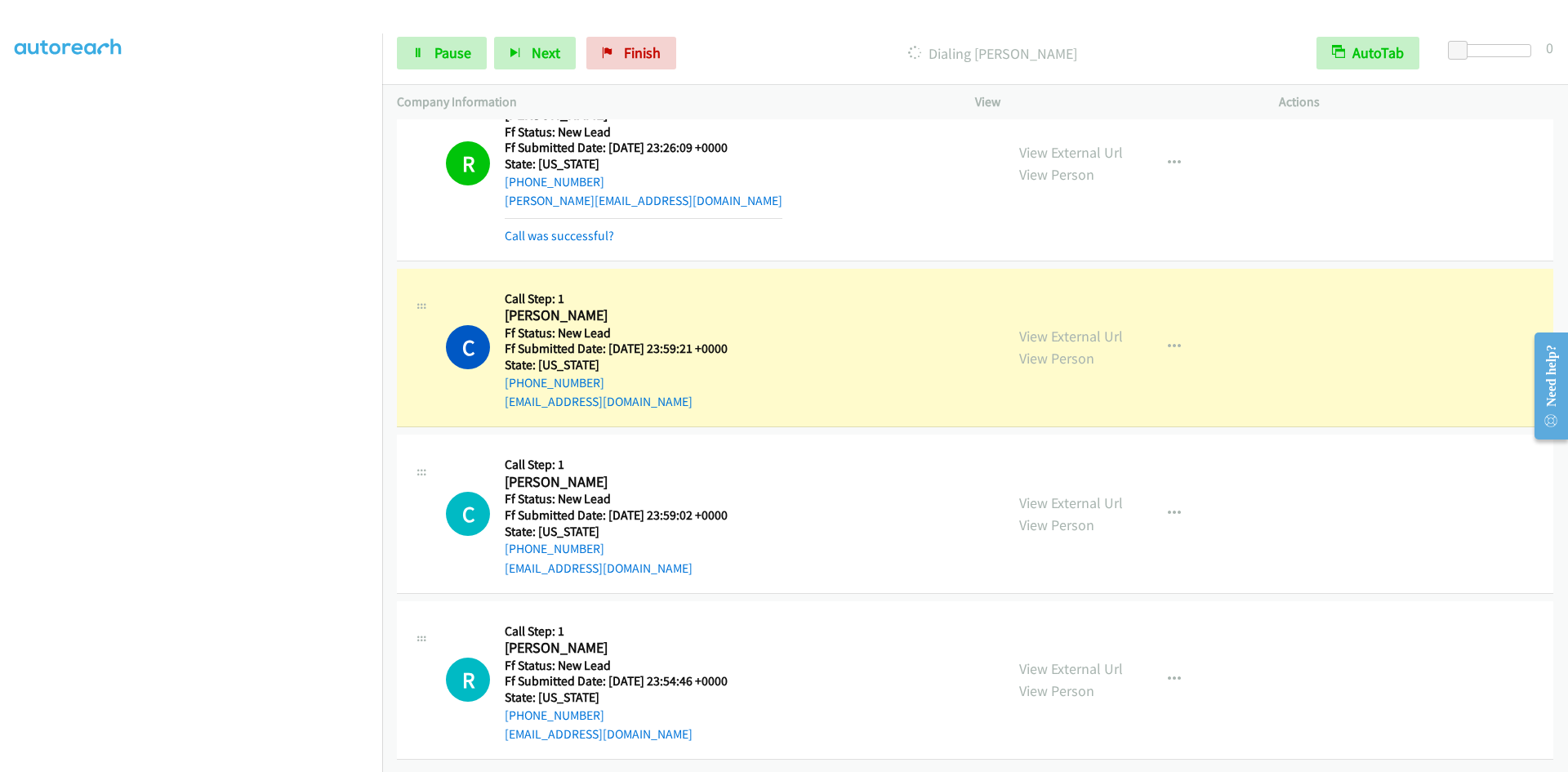
scroll to position [837, 0]
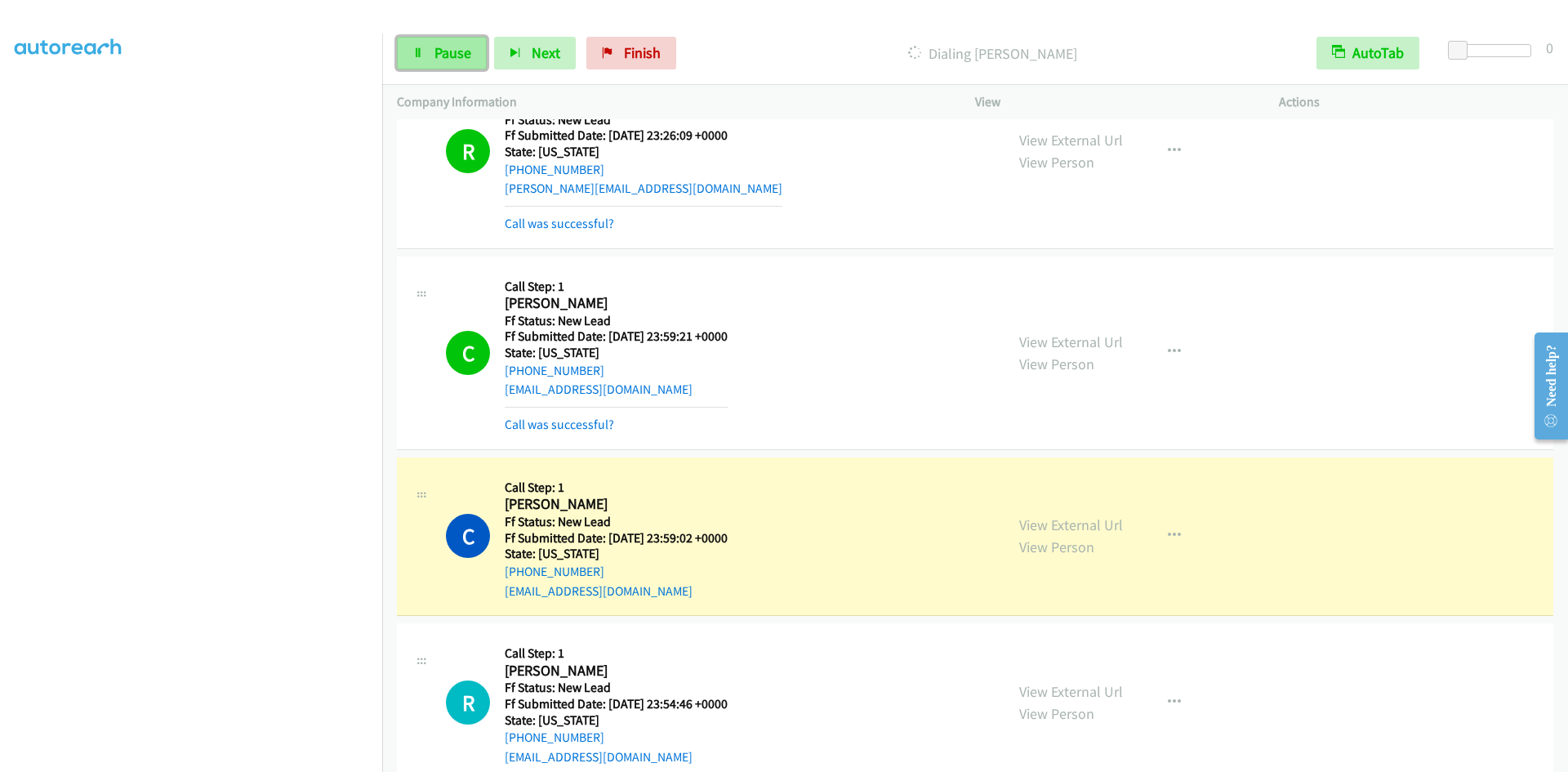
click at [470, 52] on link "Pause" at bounding box center [441, 53] width 90 height 33
click at [1060, 526] on link "View External Url" at bounding box center [1071, 525] width 104 height 19
click at [443, 64] on link "Start Calls" at bounding box center [454, 53] width 116 height 33
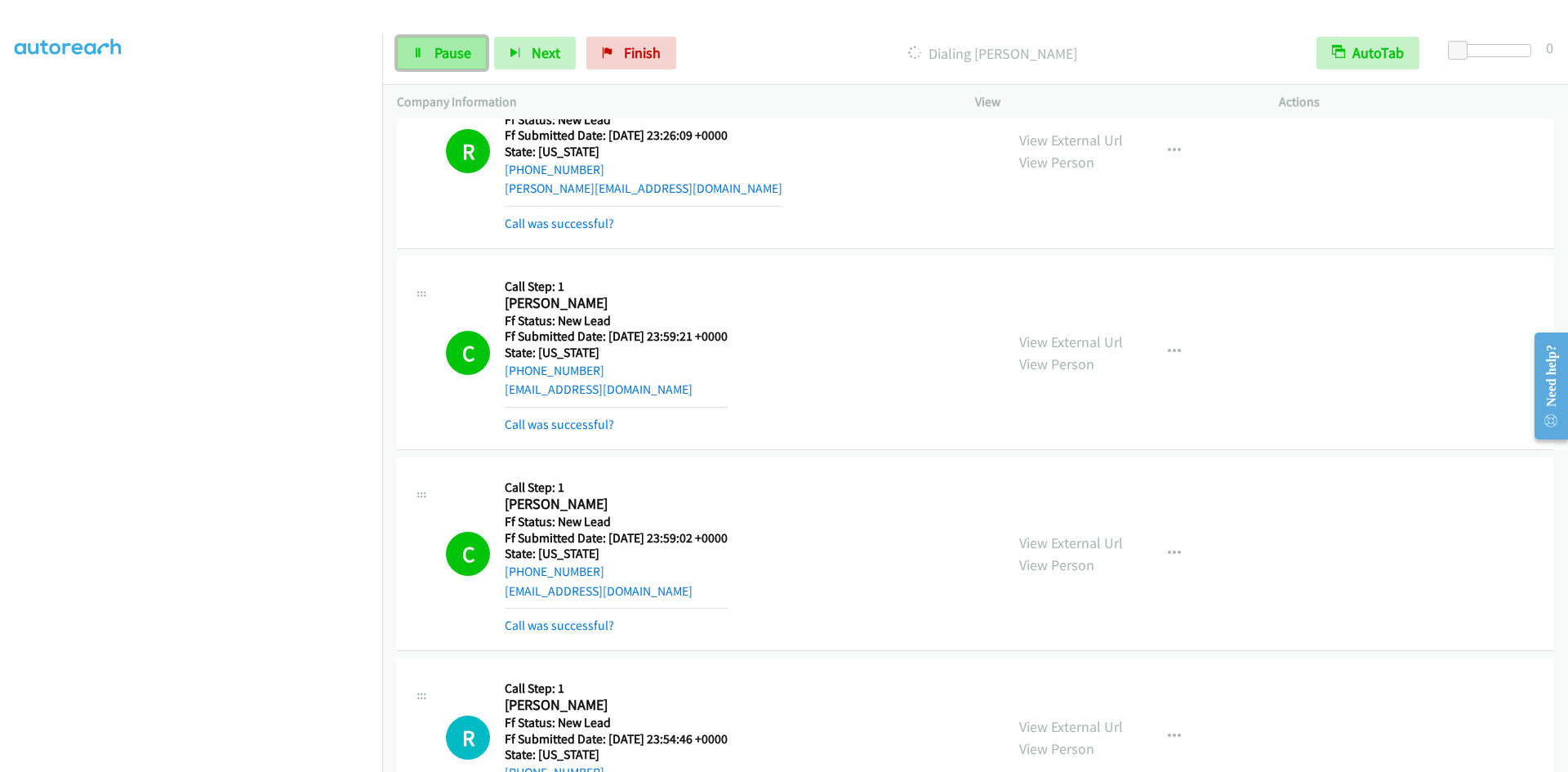
click at [419, 61] on link "Pause" at bounding box center [441, 53] width 90 height 33
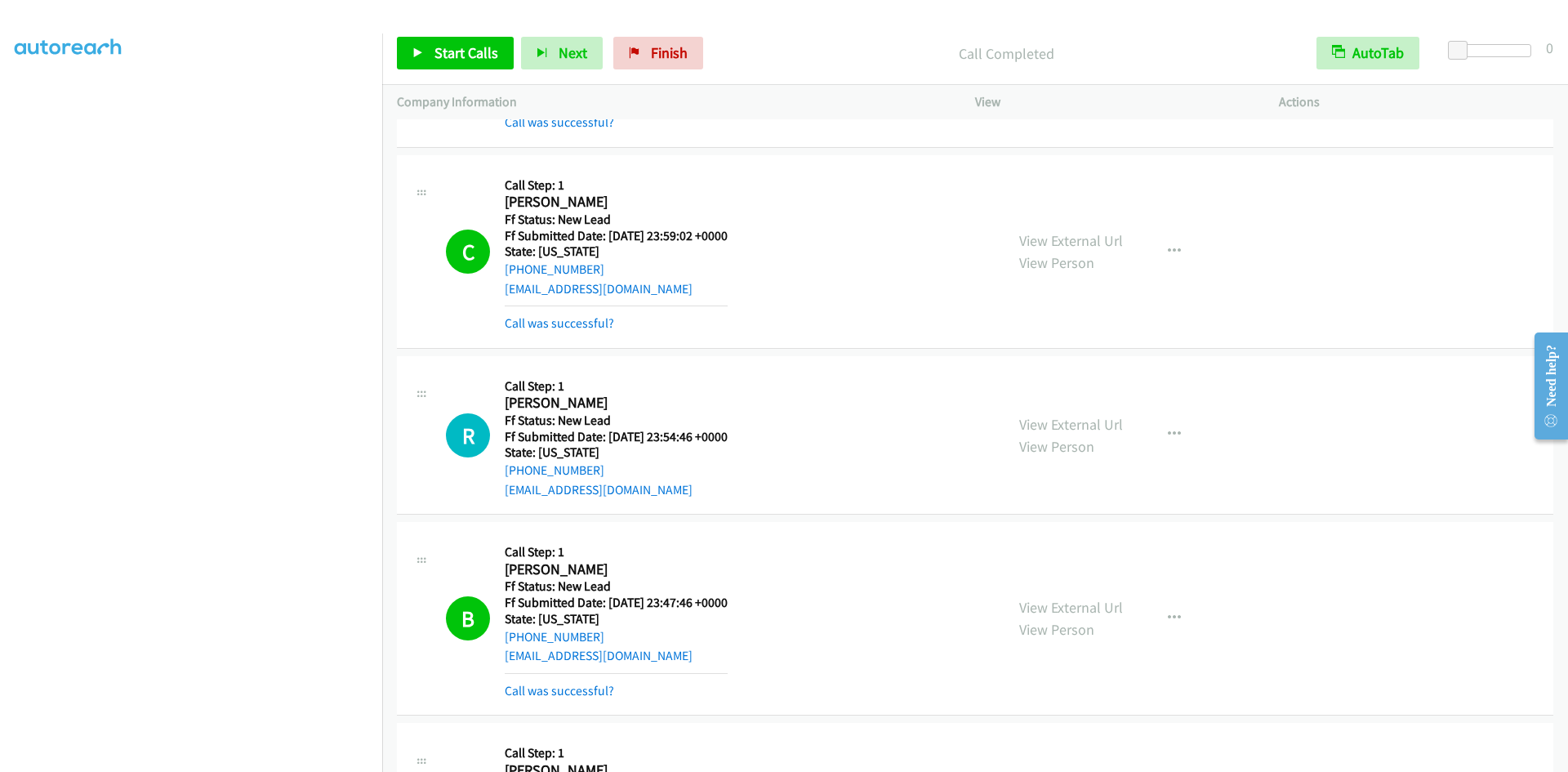
scroll to position [1164, 0]
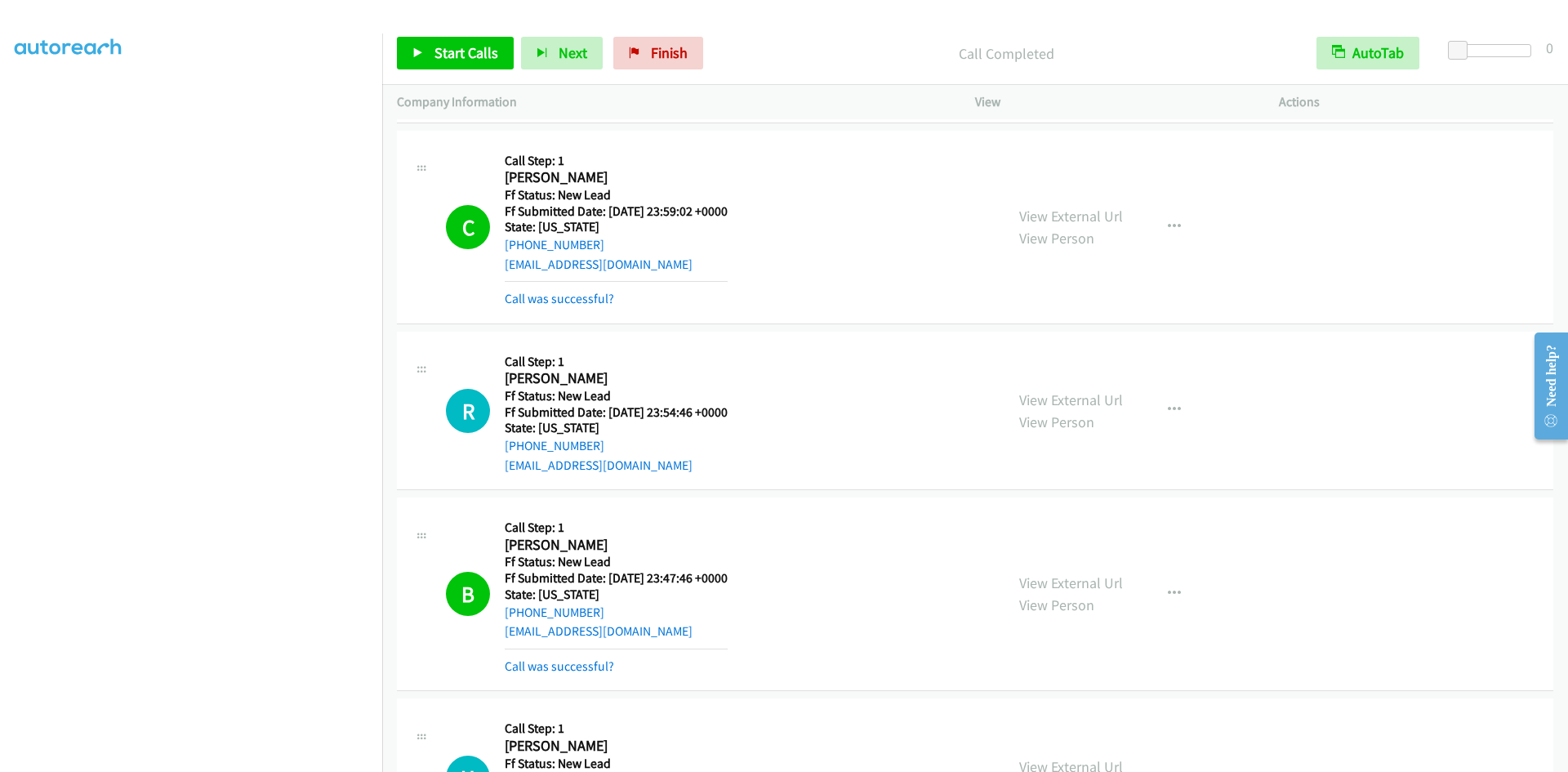
click at [615, 295] on div "Call was successful?" at bounding box center [616, 299] width 223 height 20
click at [570, 307] on link "Call was successful?" at bounding box center [559, 298] width 110 height 15
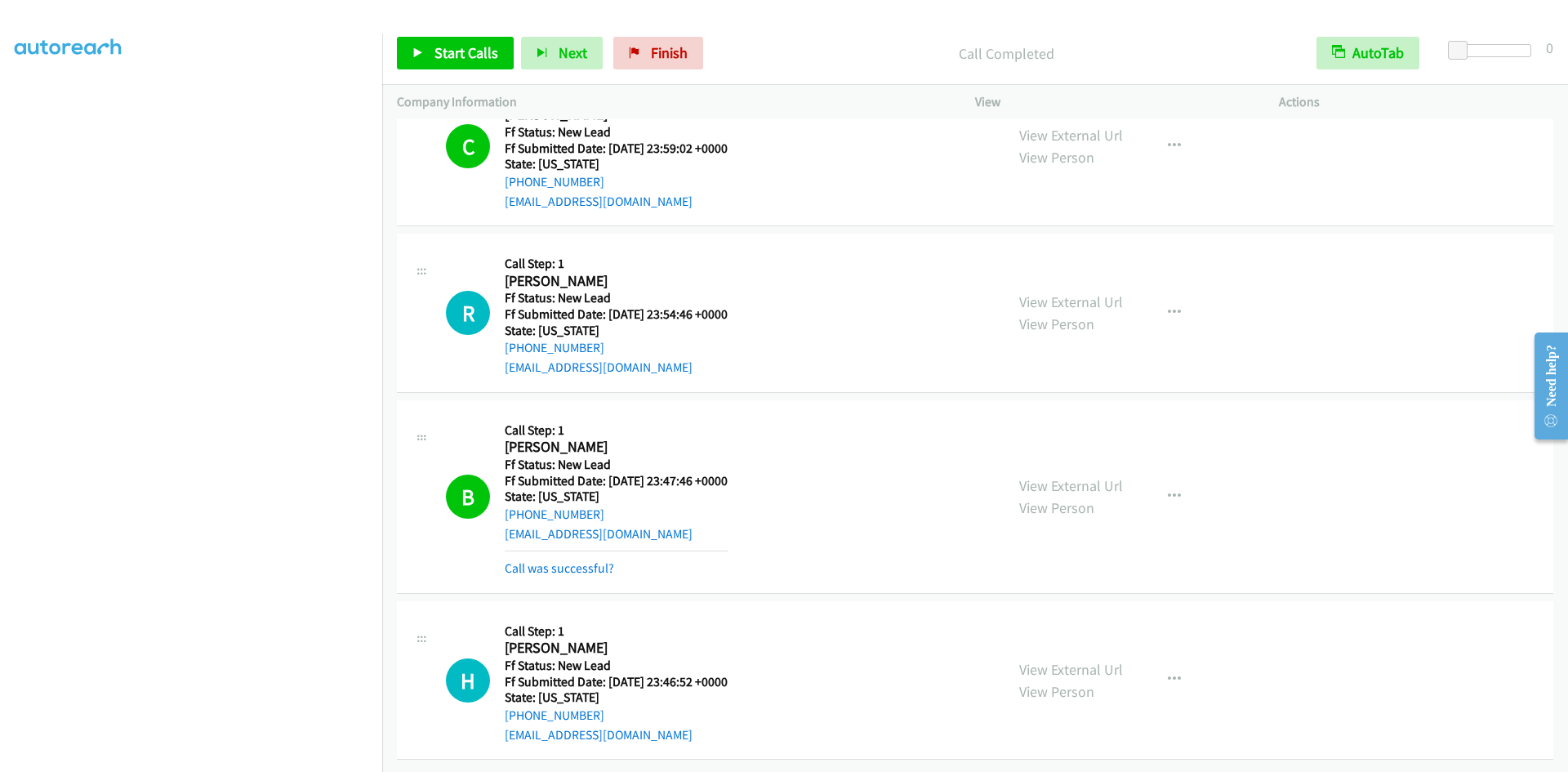
scroll to position [1238, 0]
click at [438, 53] on span "Start Calls" at bounding box center [466, 53] width 63 height 19
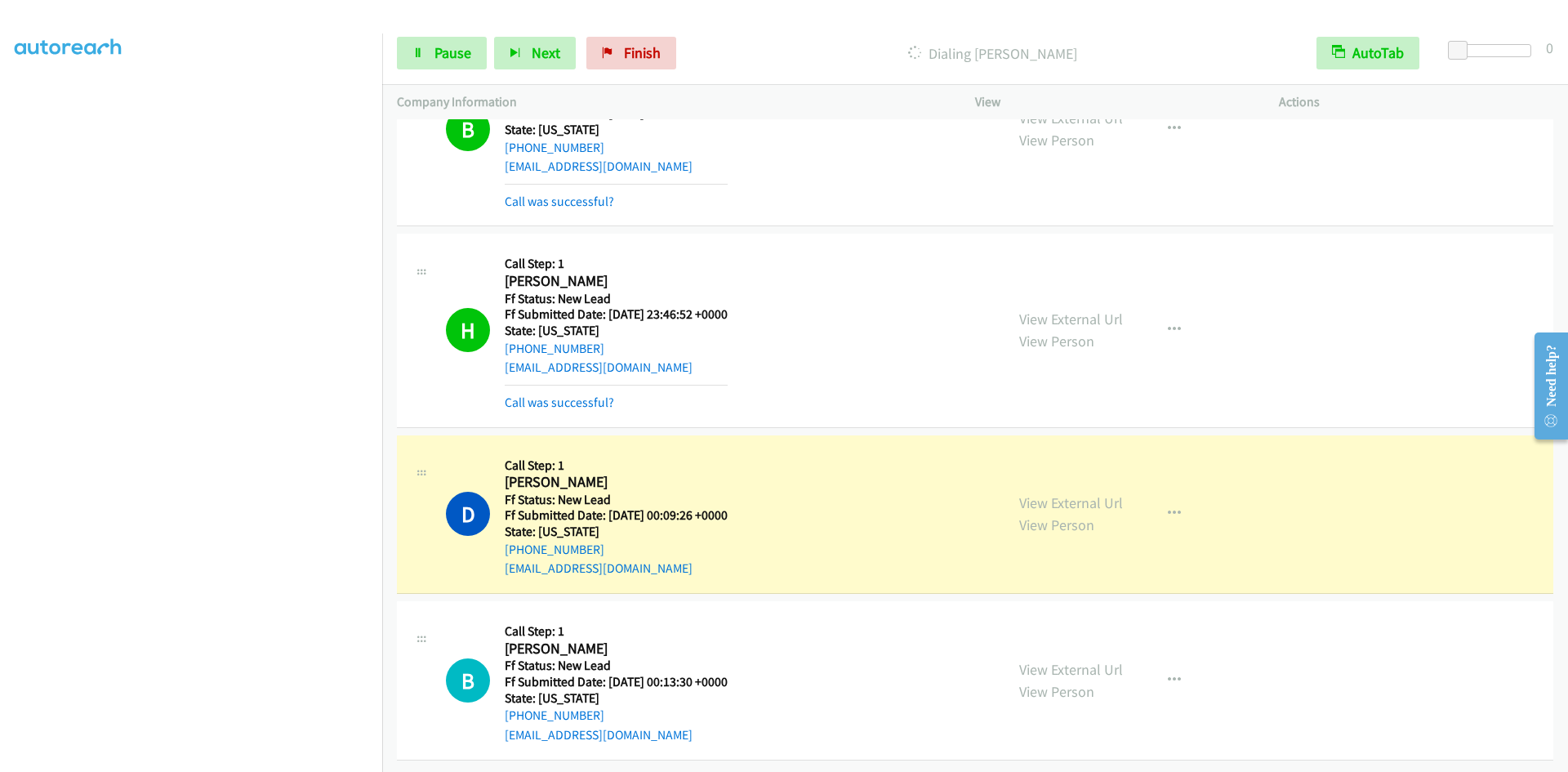
scroll to position [1640, 0]
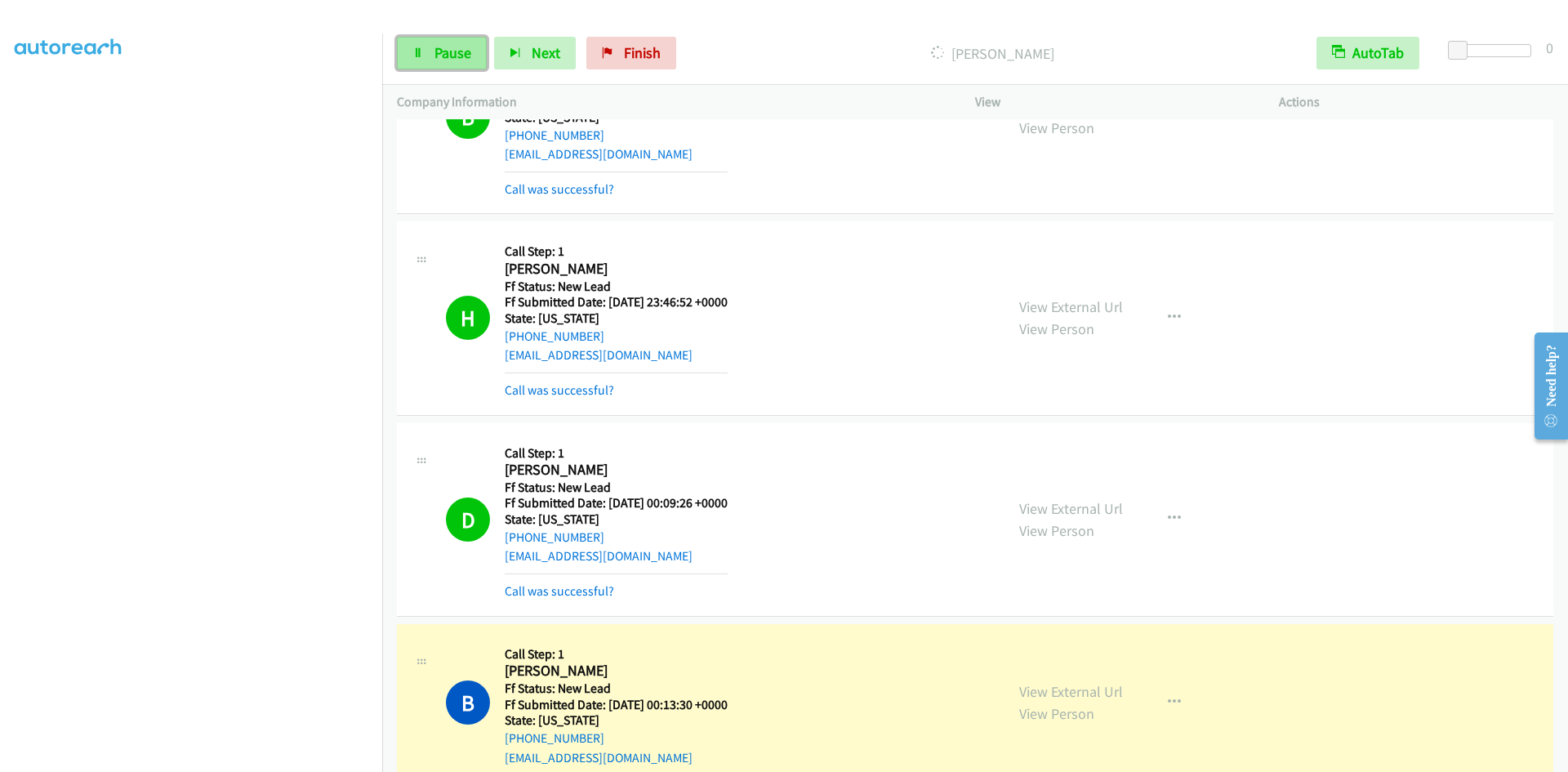
click at [447, 56] on span "Pause" at bounding box center [452, 53] width 37 height 19
click at [456, 41] on link "Pause" at bounding box center [441, 53] width 90 height 33
click at [452, 49] on span "Pause" at bounding box center [452, 53] width 37 height 19
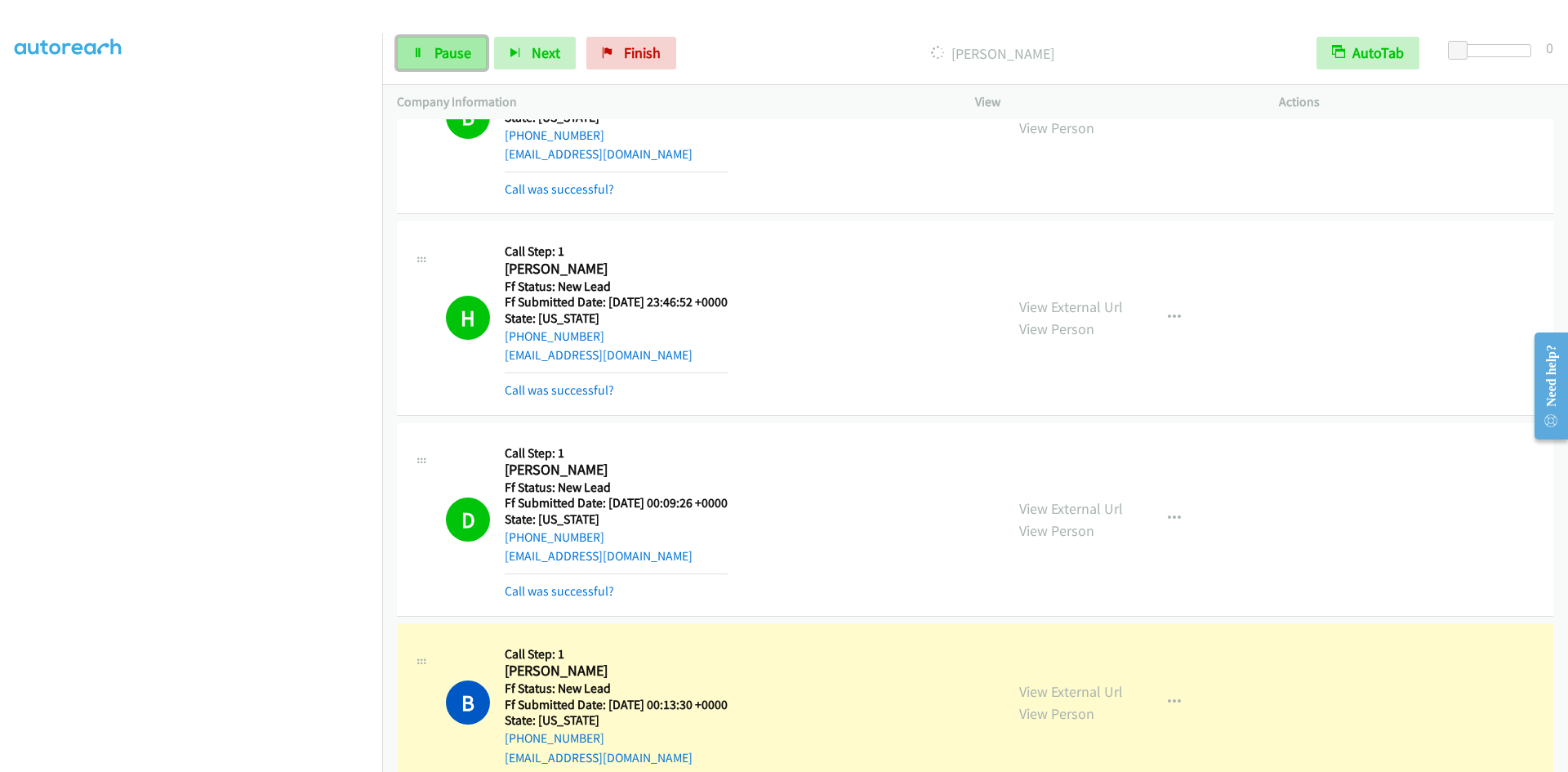
click at [452, 49] on span "Pause" at bounding box center [452, 53] width 37 height 19
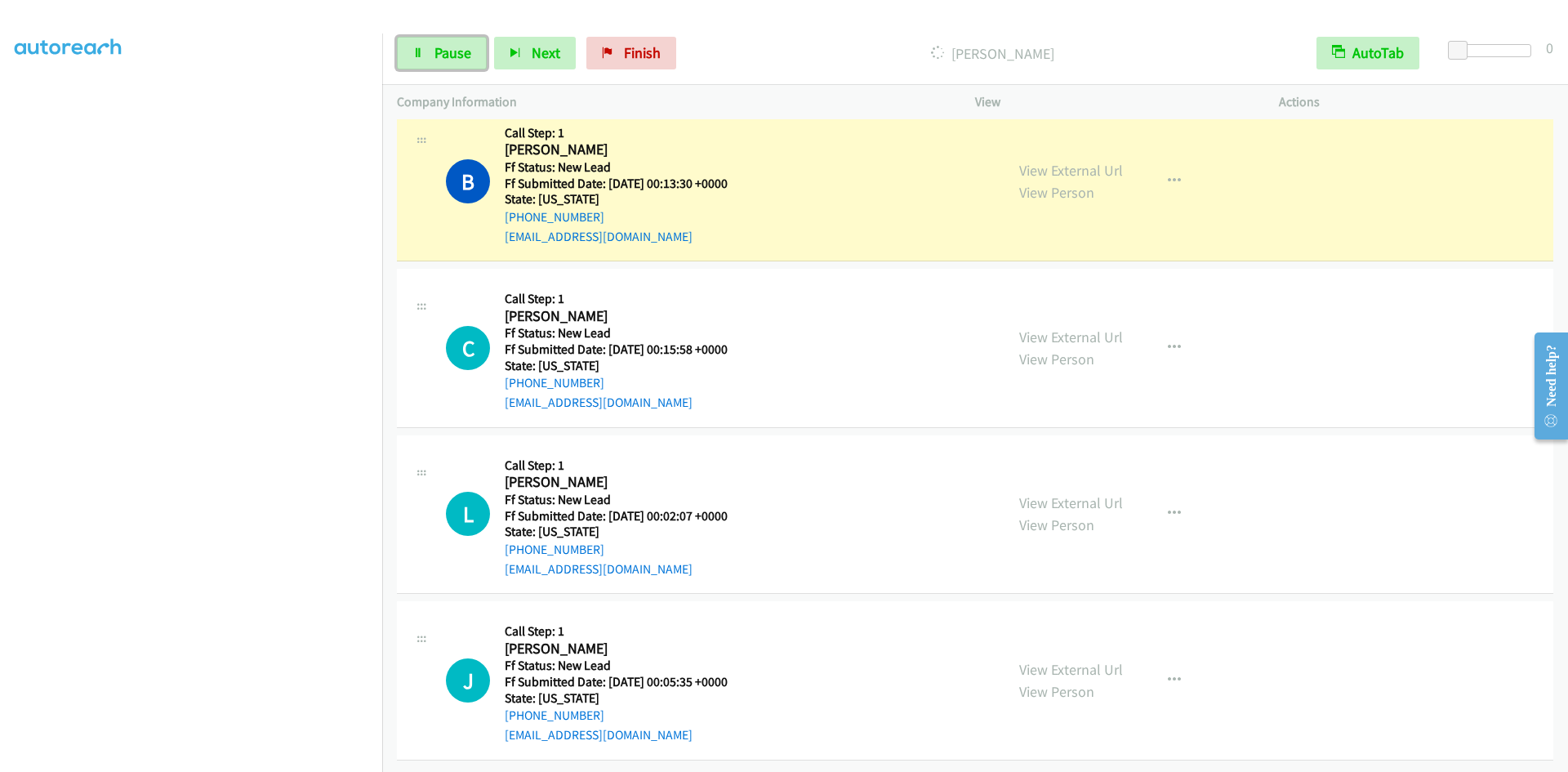
scroll to position [2010, 0]
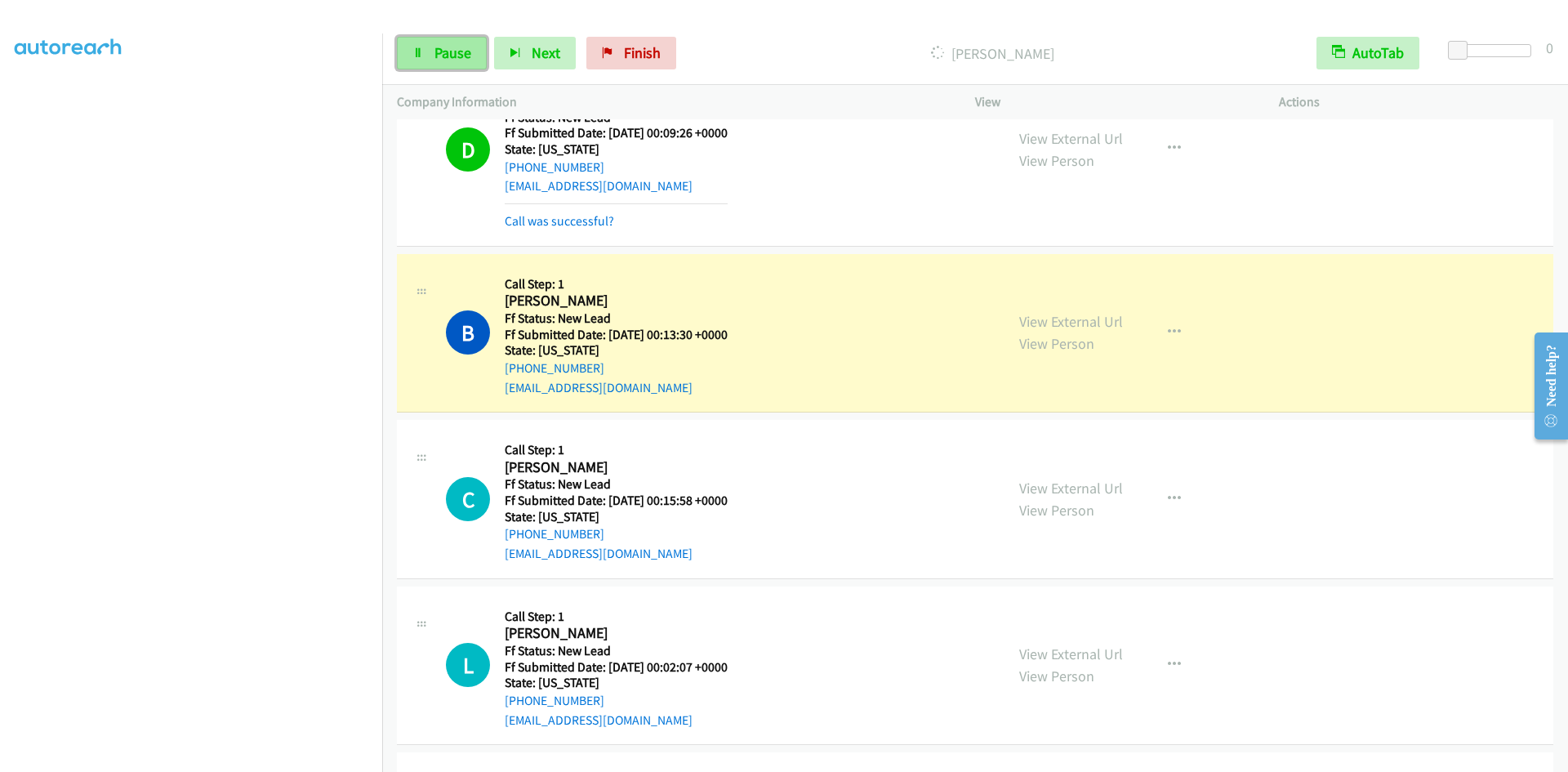
click at [422, 57] on icon at bounding box center [418, 54] width 11 height 11
click at [422, 56] on icon at bounding box center [418, 54] width 11 height 11
click at [795, 40] on div "Dialing Bajahsh Bhsjshsh" at bounding box center [992, 53] width 618 height 33
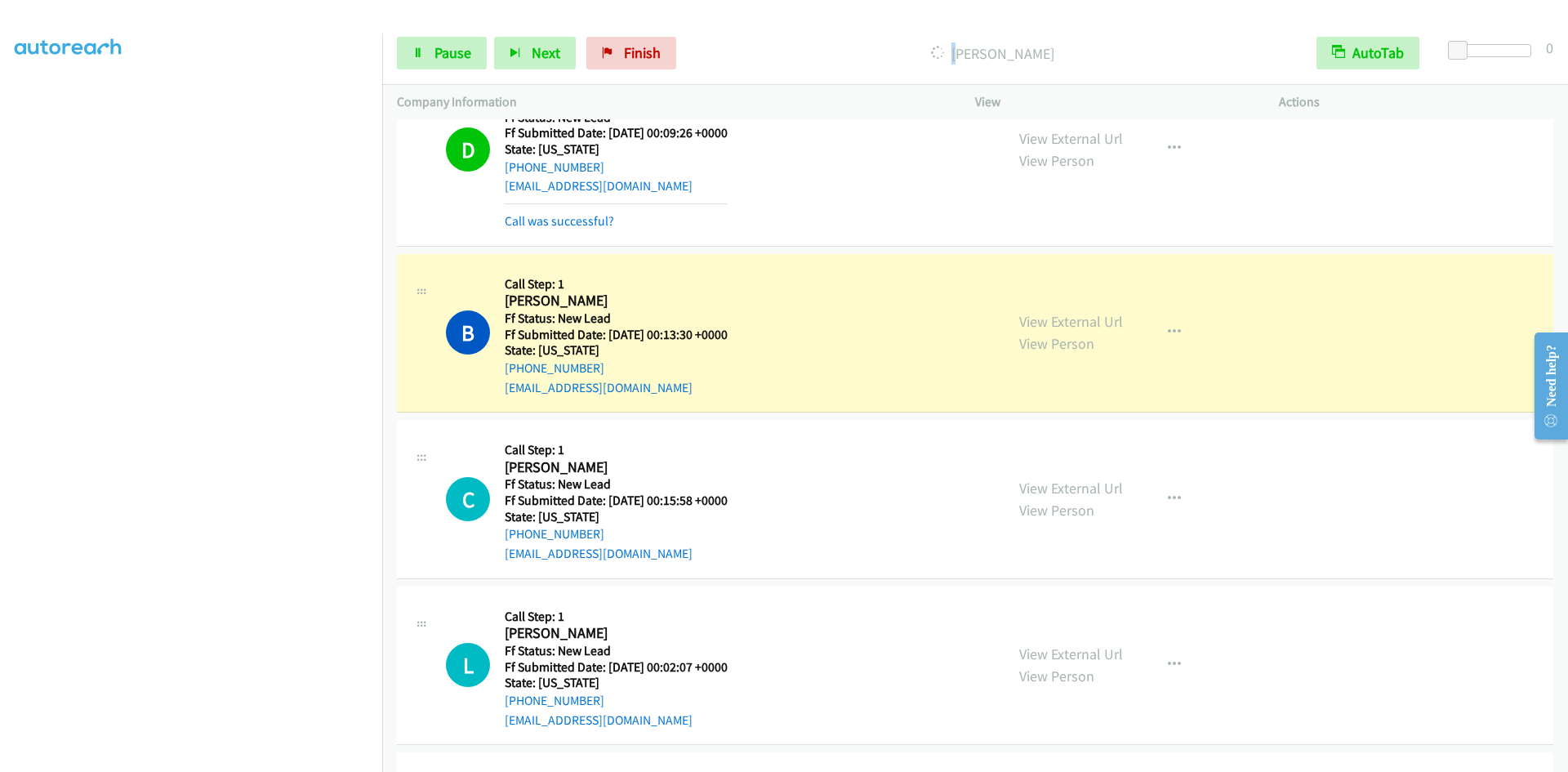
click at [794, 40] on div "Dialing Bajahsh Bhsjshsh" at bounding box center [992, 53] width 618 height 33
click at [442, 54] on span "Pause" at bounding box center [452, 53] width 37 height 19
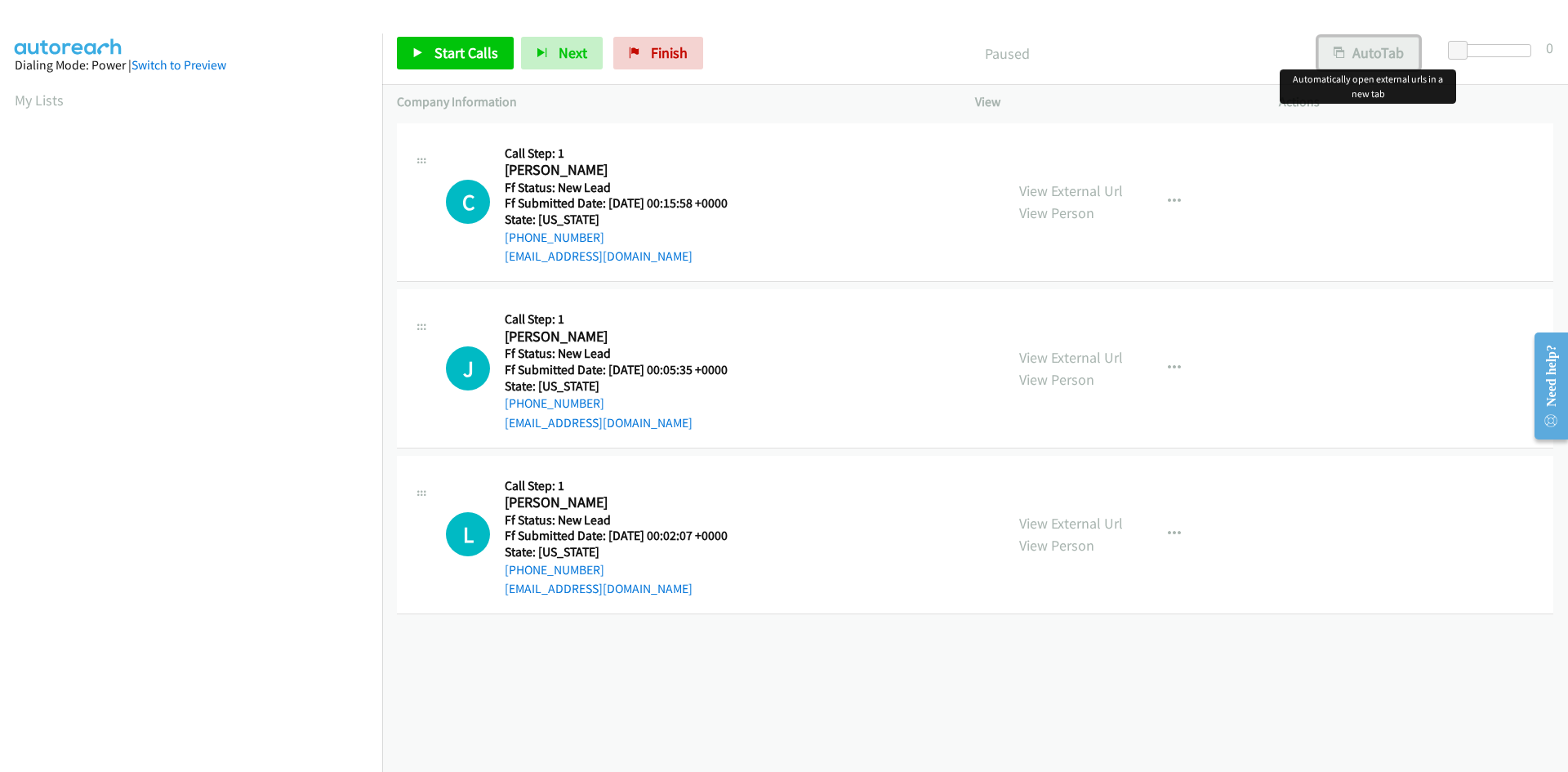
click at [1363, 53] on button "AutoTab" at bounding box center [1368, 53] width 101 height 33
click at [465, 51] on span "Start Calls" at bounding box center [466, 53] width 63 height 19
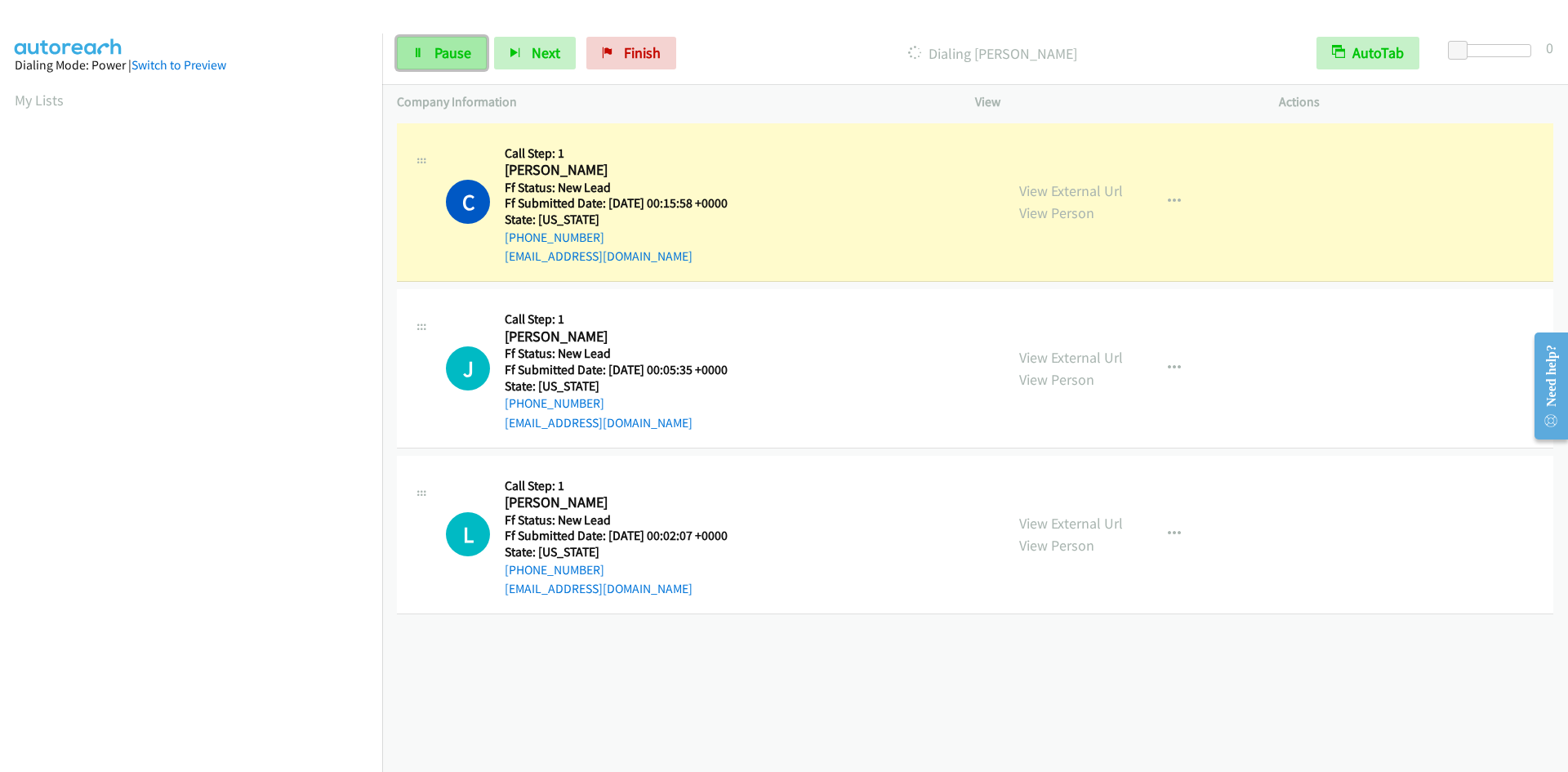
click at [460, 62] on link "Pause" at bounding box center [441, 53] width 90 height 33
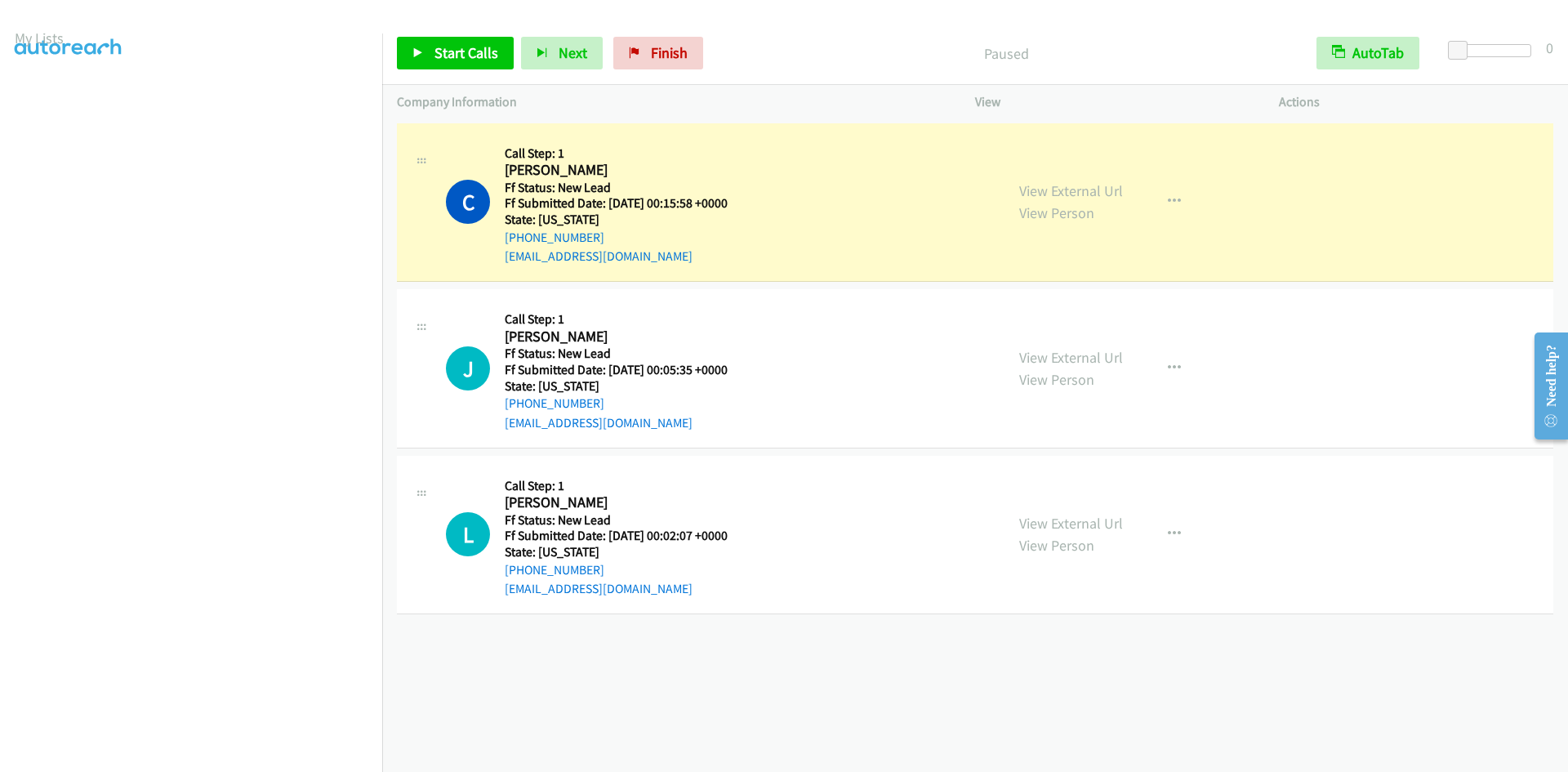
scroll to position [144, 0]
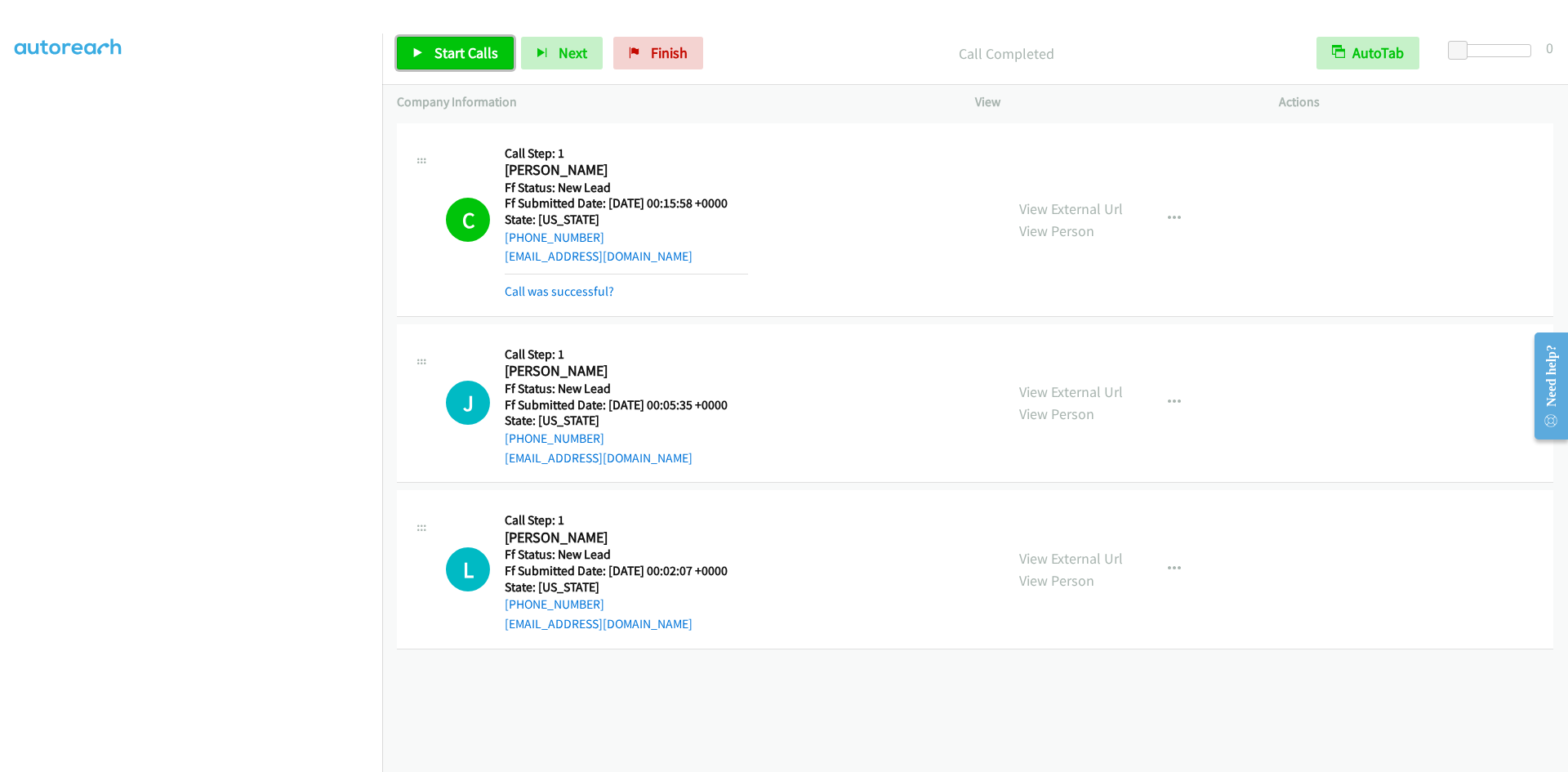
click at [483, 56] on span "Start Calls" at bounding box center [466, 53] width 63 height 19
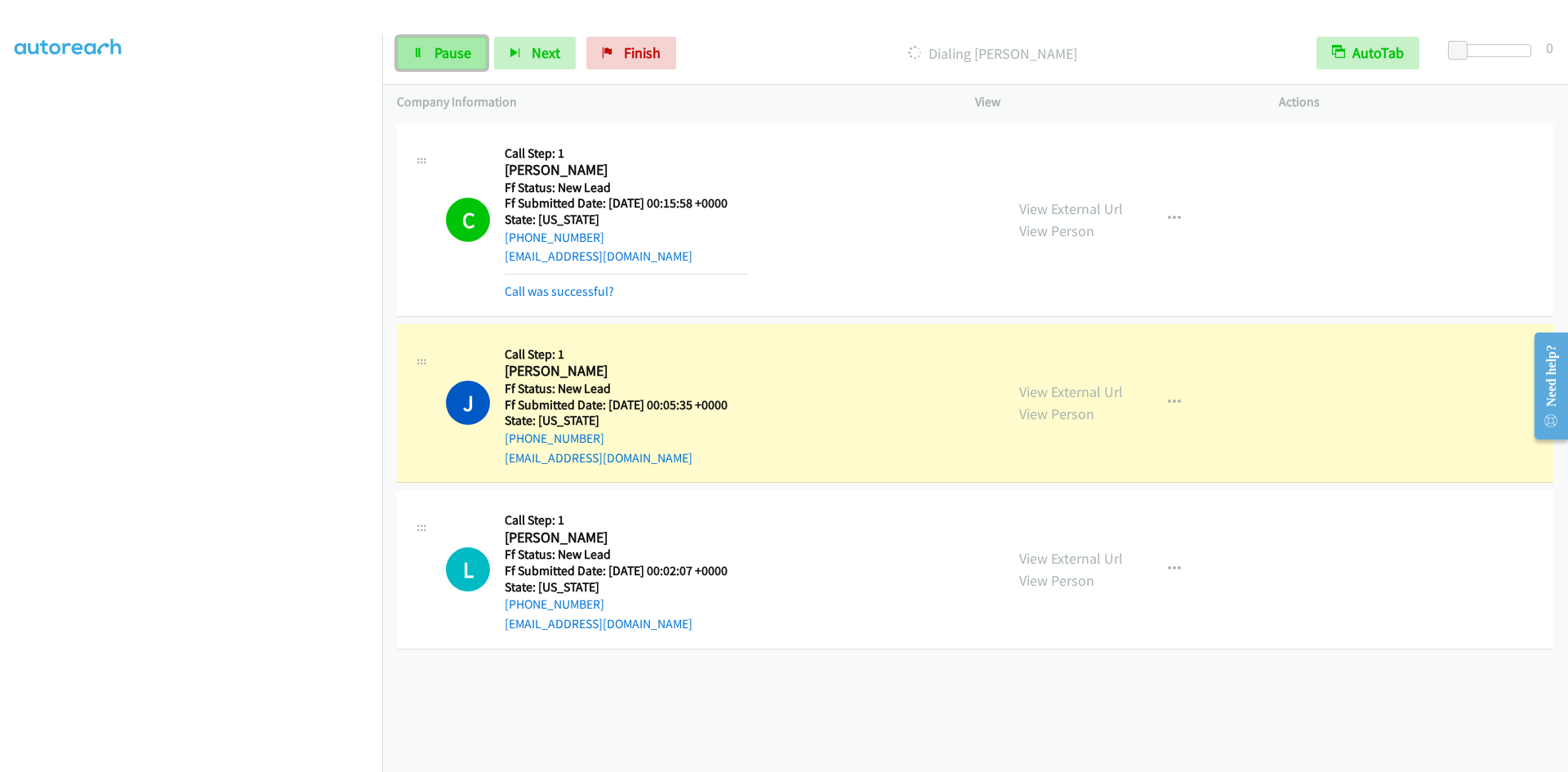
click at [430, 51] on link "Pause" at bounding box center [441, 53] width 90 height 33
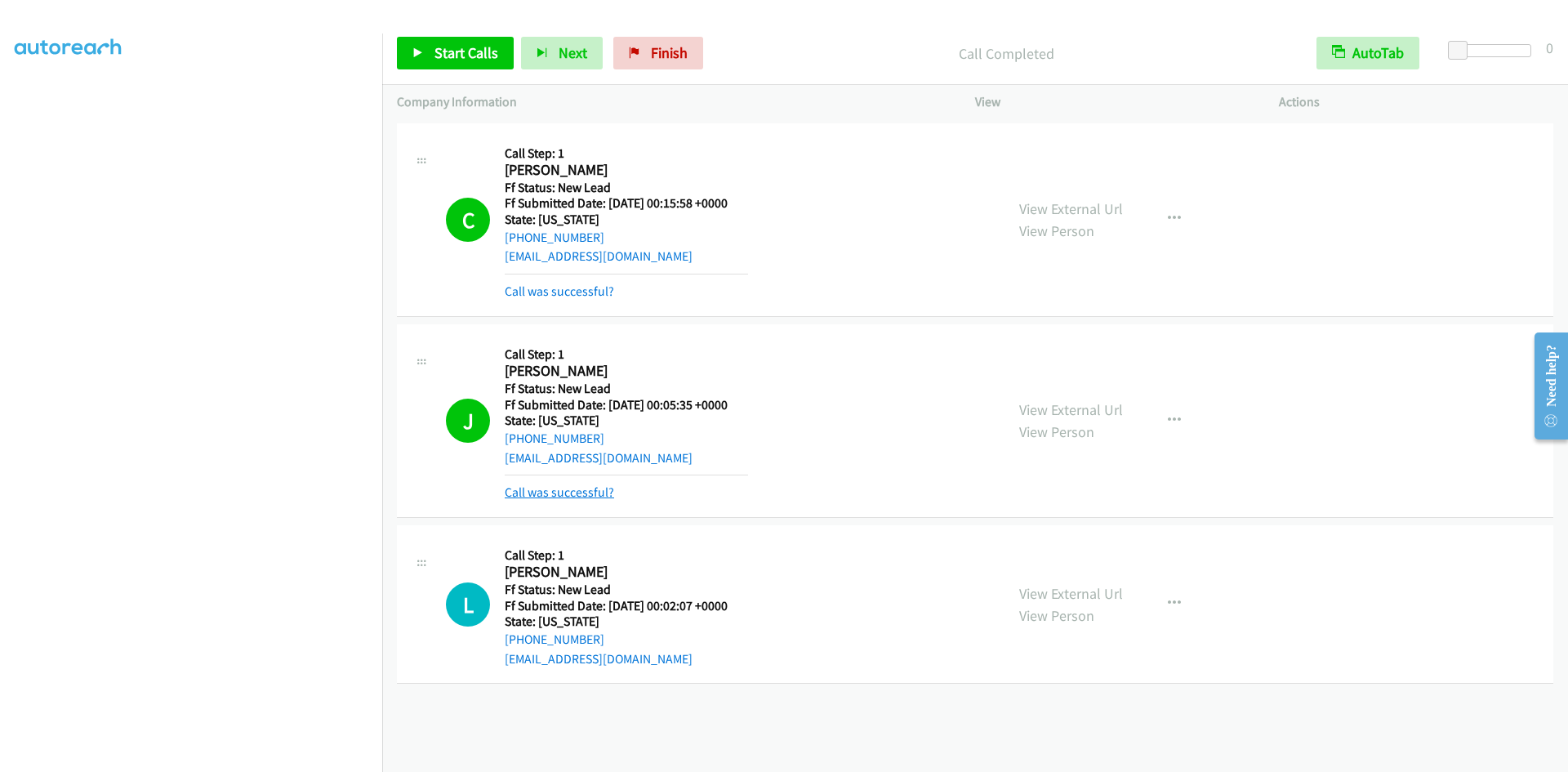
click at [575, 492] on link "Call was successful?" at bounding box center [559, 492] width 110 height 15
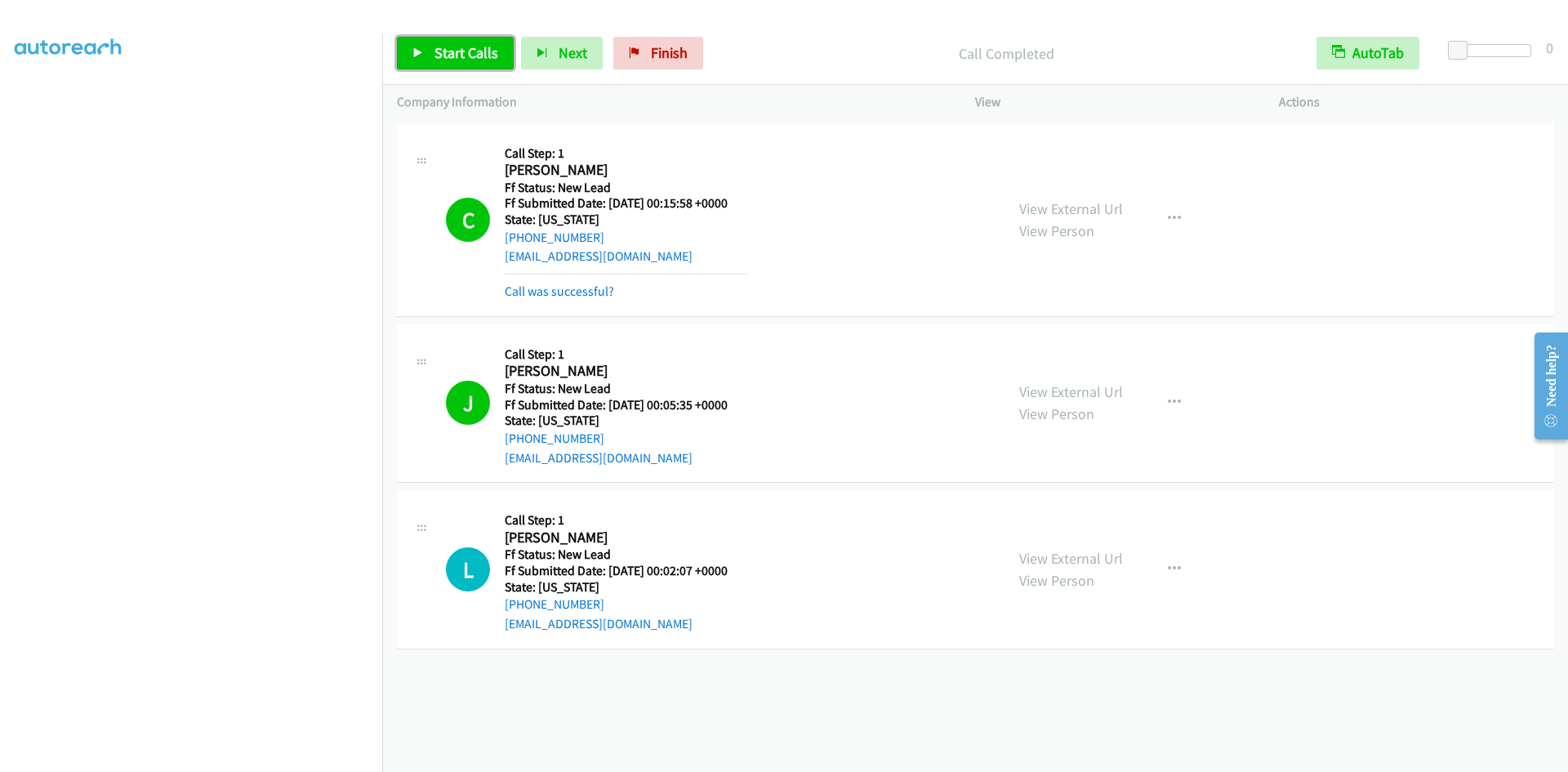
click at [474, 57] on span "Start Calls" at bounding box center [466, 53] width 63 height 19
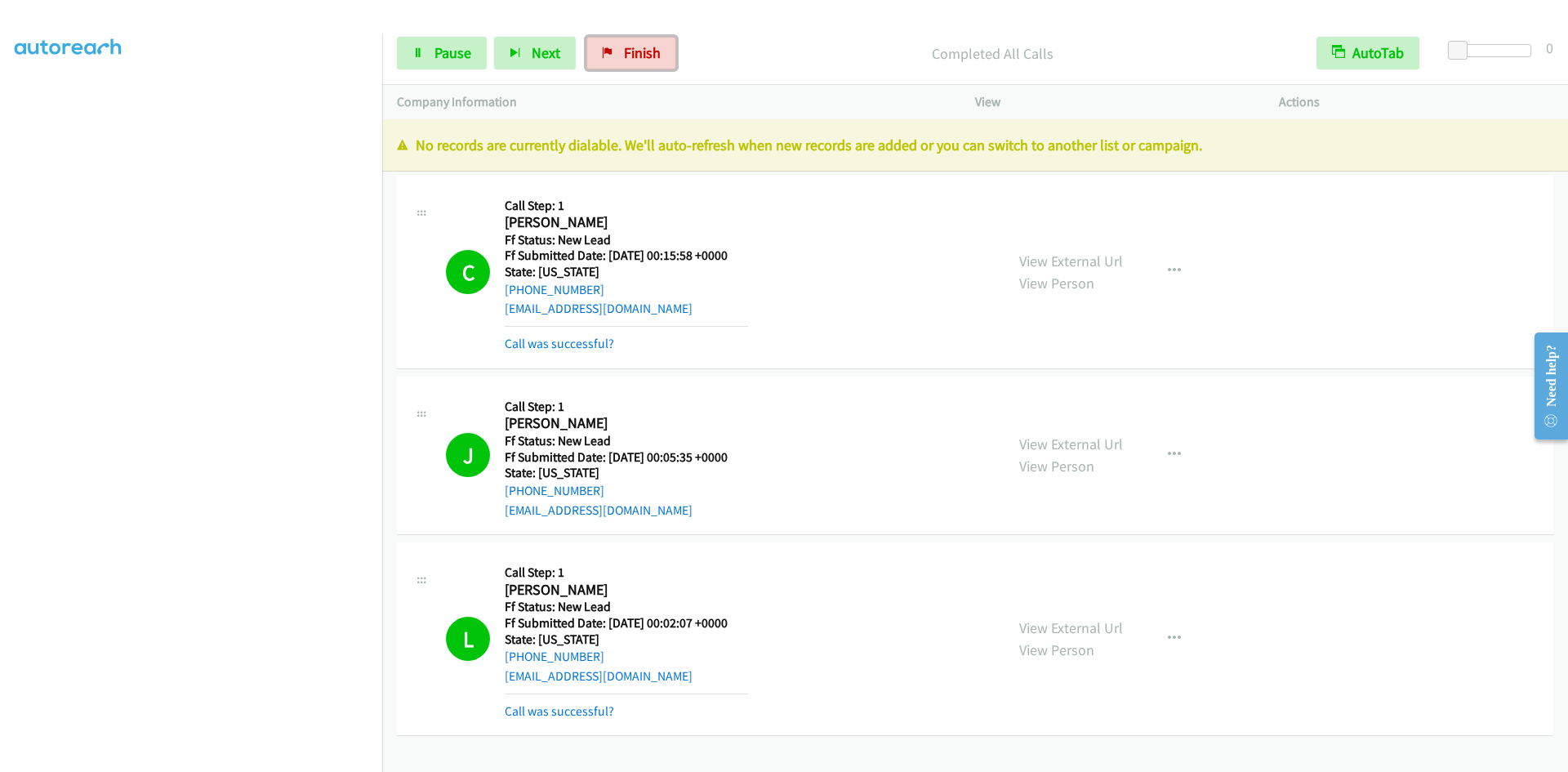
drag, startPoint x: 632, startPoint y: 49, endPoint x: 855, endPoint y: 91, distance: 226.9
click at [632, 49] on span "Finish" at bounding box center [642, 53] width 37 height 19
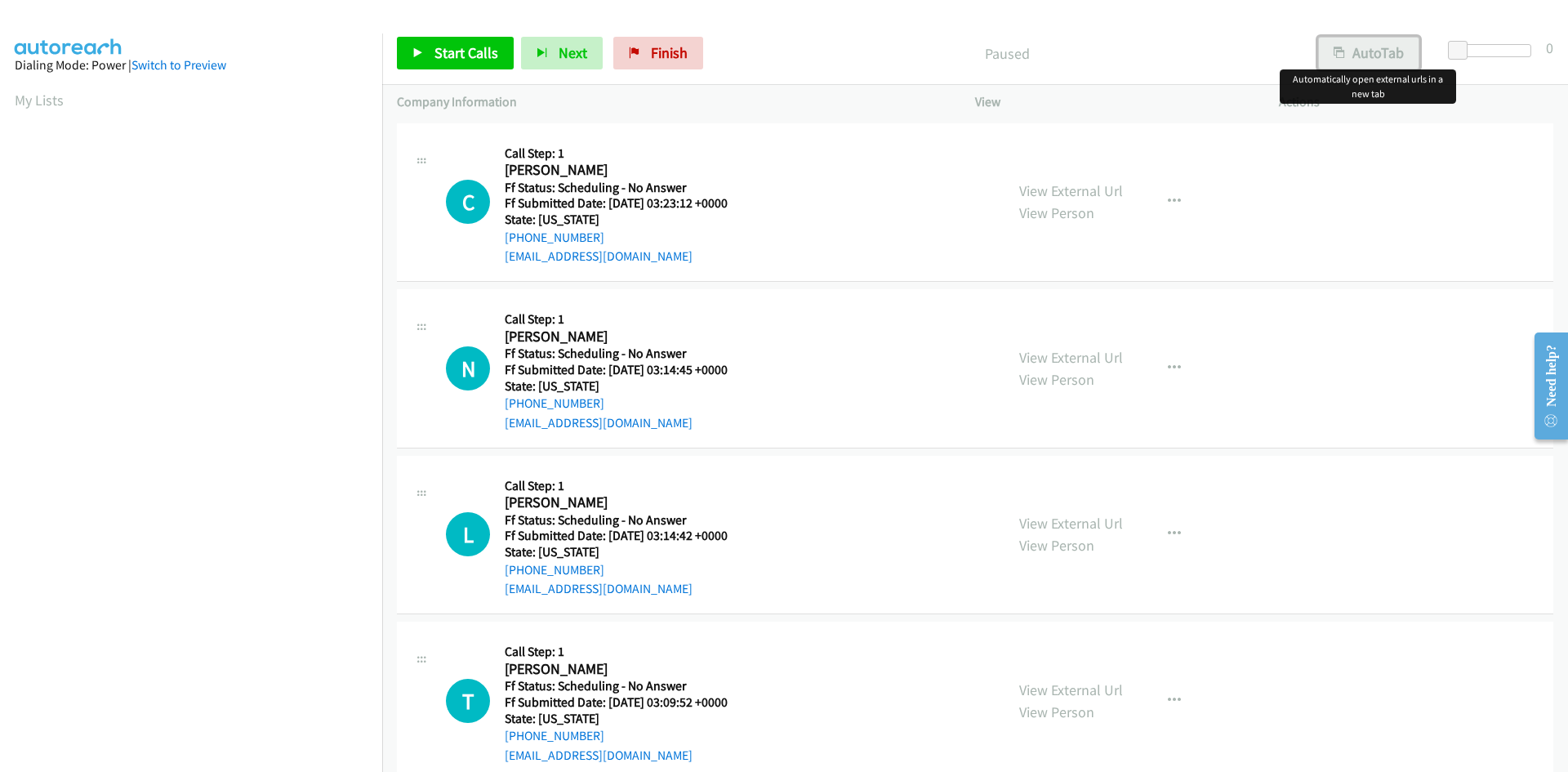
click at [1351, 61] on button "AutoTab" at bounding box center [1368, 53] width 101 height 33
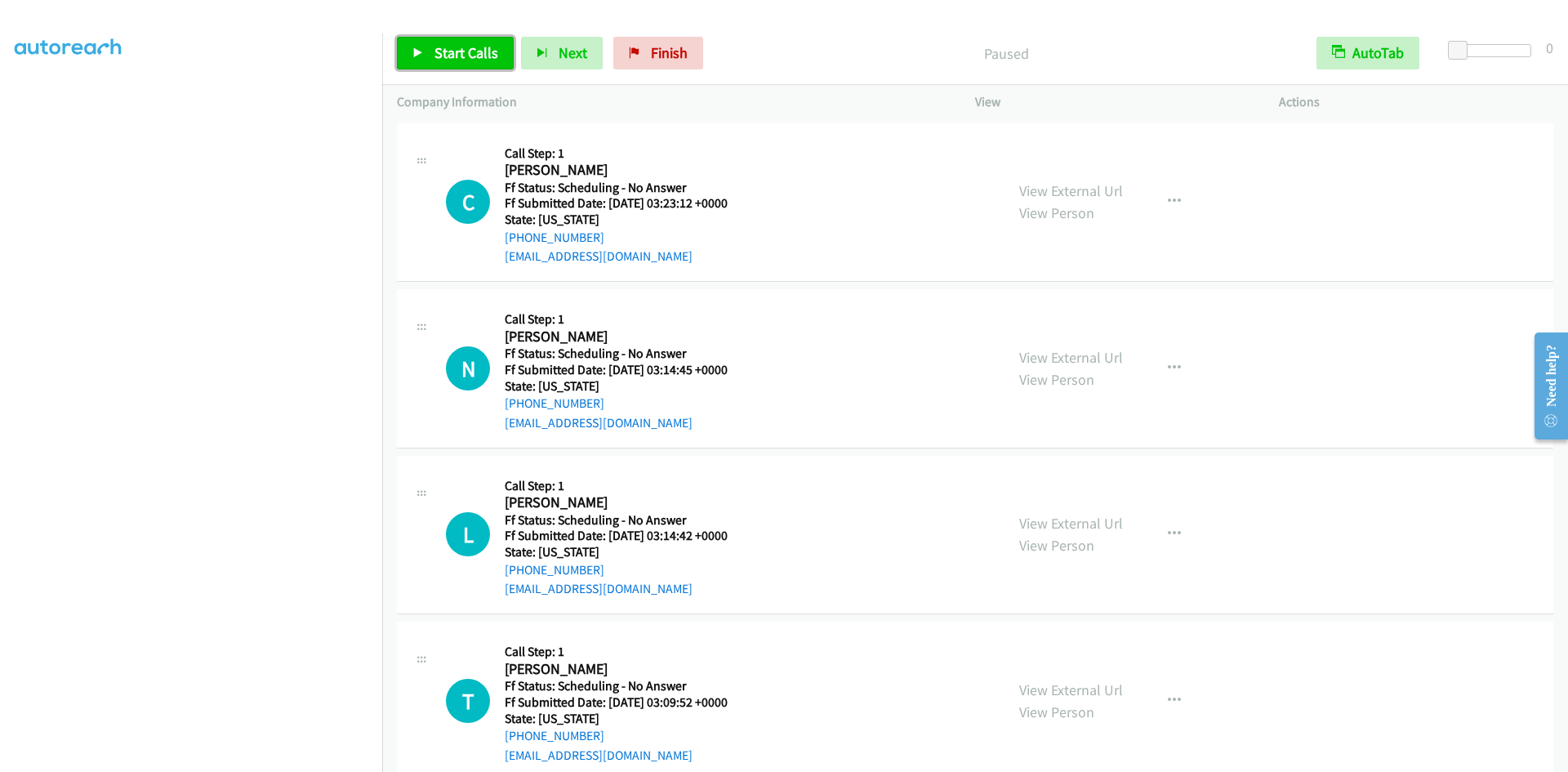
click at [438, 49] on span "Start Calls" at bounding box center [466, 53] width 63 height 19
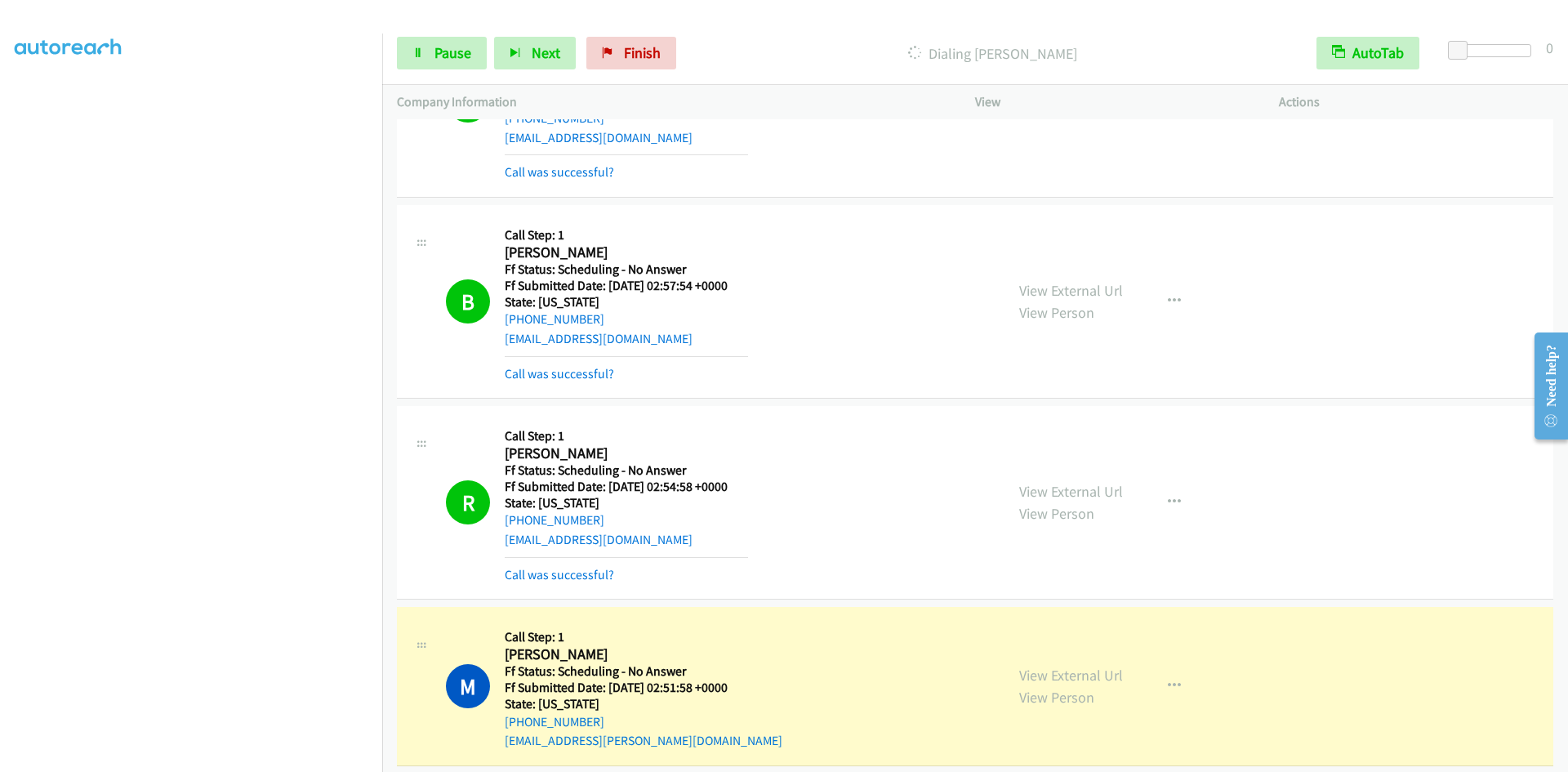
scroll to position [735, 0]
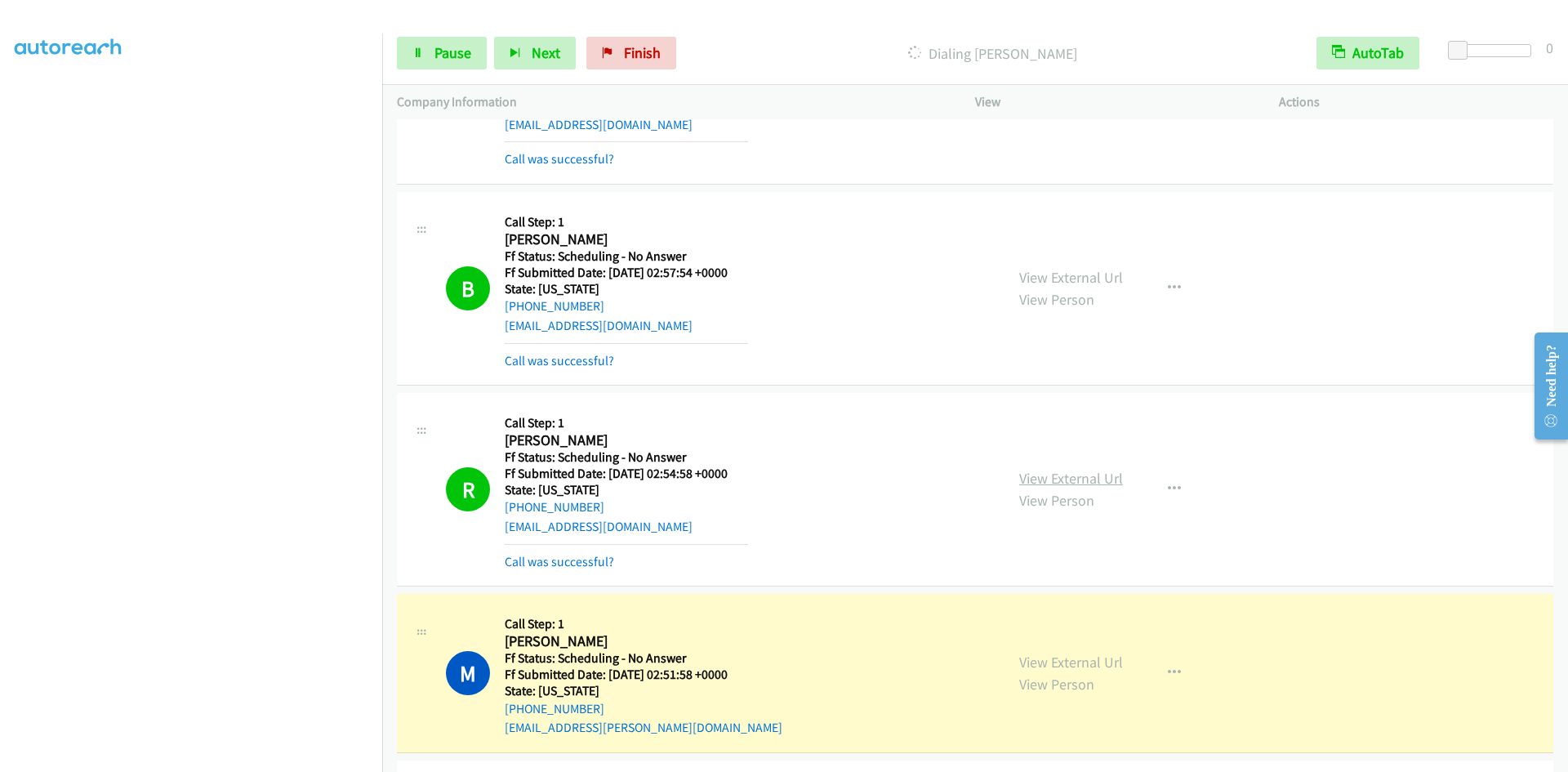
click at [1037, 472] on link "View External Url" at bounding box center [1071, 478] width 104 height 19
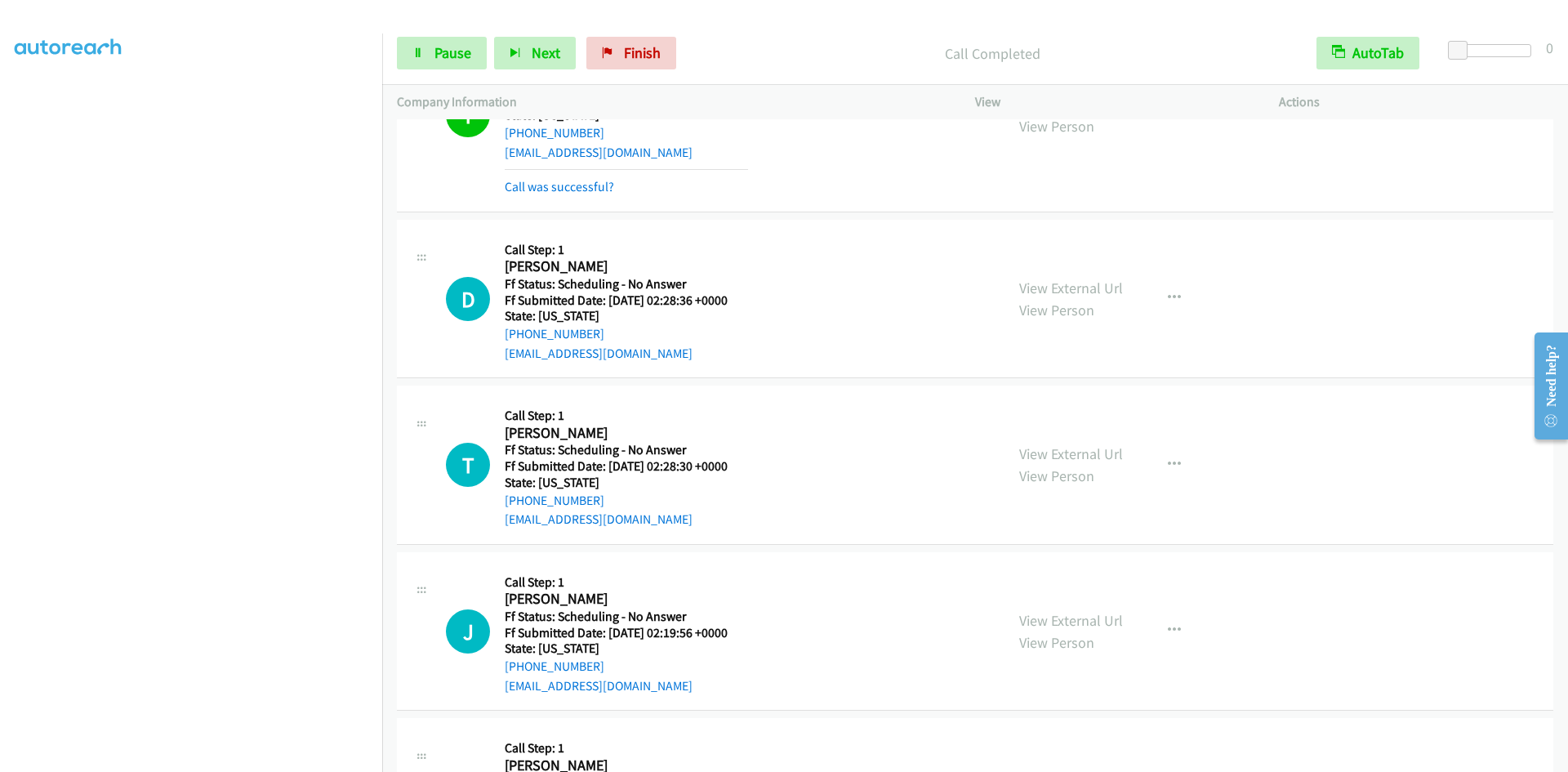
scroll to position [1994, 0]
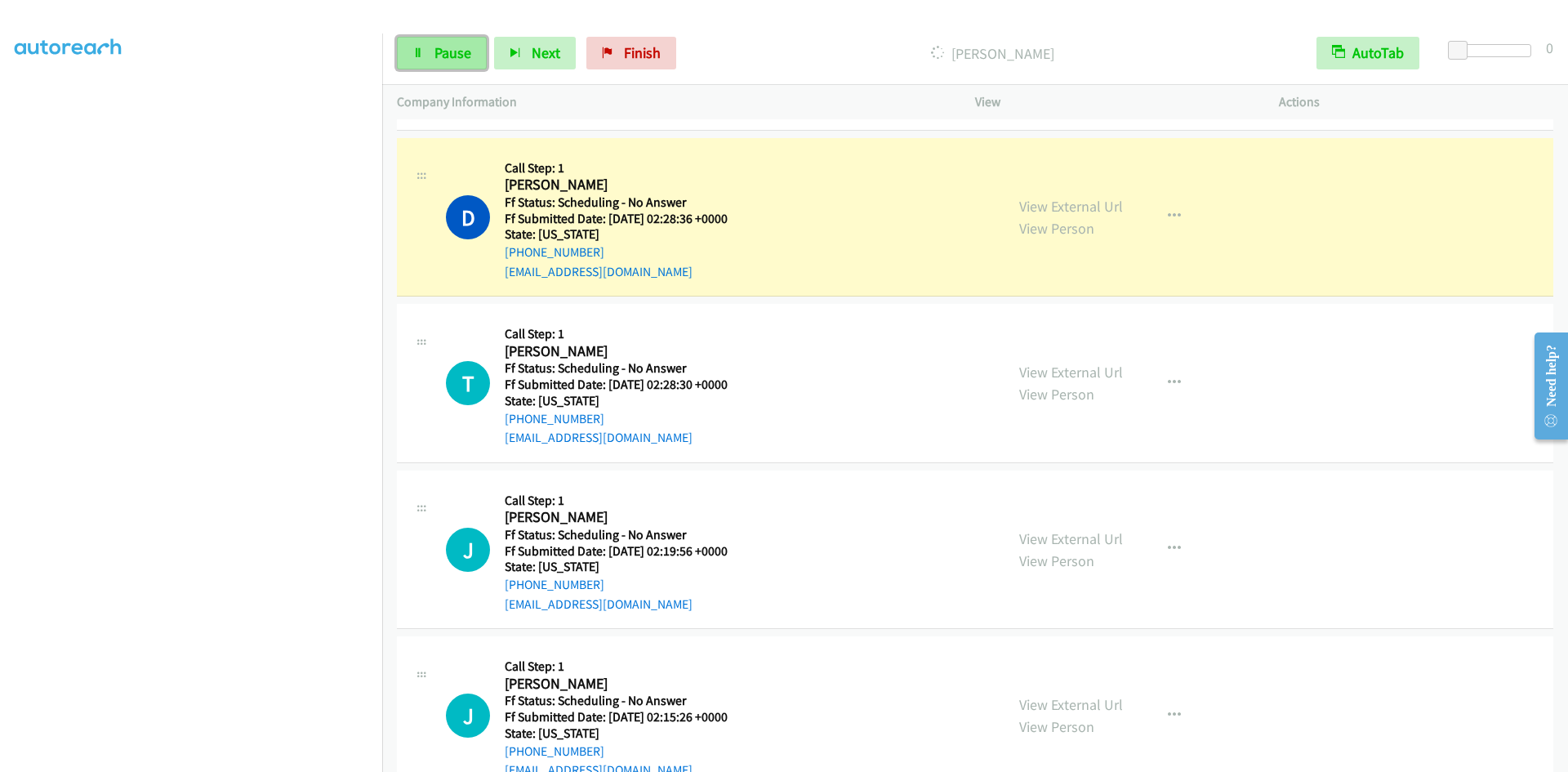
click at [423, 65] on link "Pause" at bounding box center [441, 53] width 90 height 33
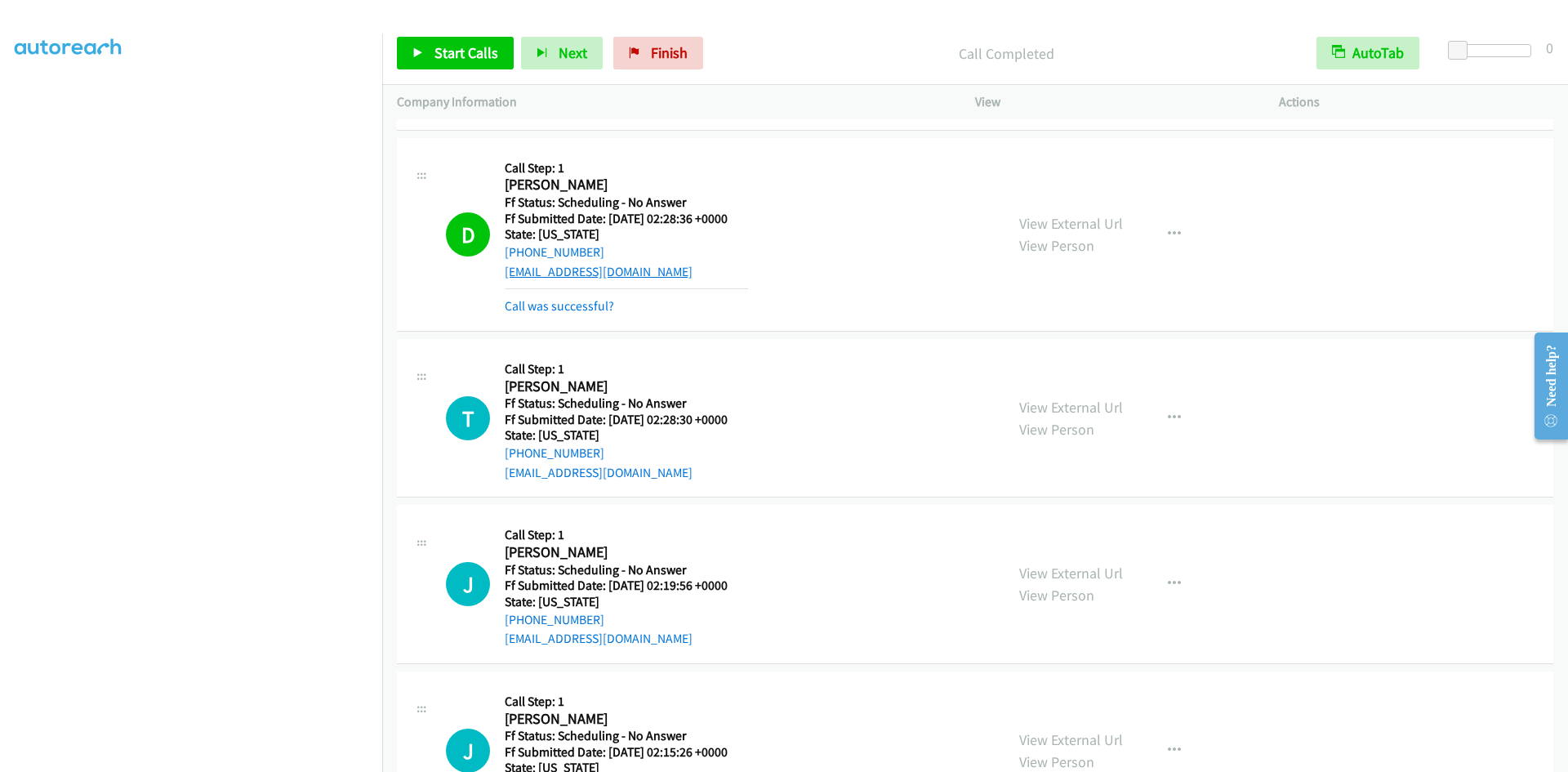
drag, startPoint x: 573, startPoint y: 301, endPoint x: 539, endPoint y: 272, distance: 44.7
click at [573, 301] on link "Call was successful?" at bounding box center [559, 306] width 110 height 15
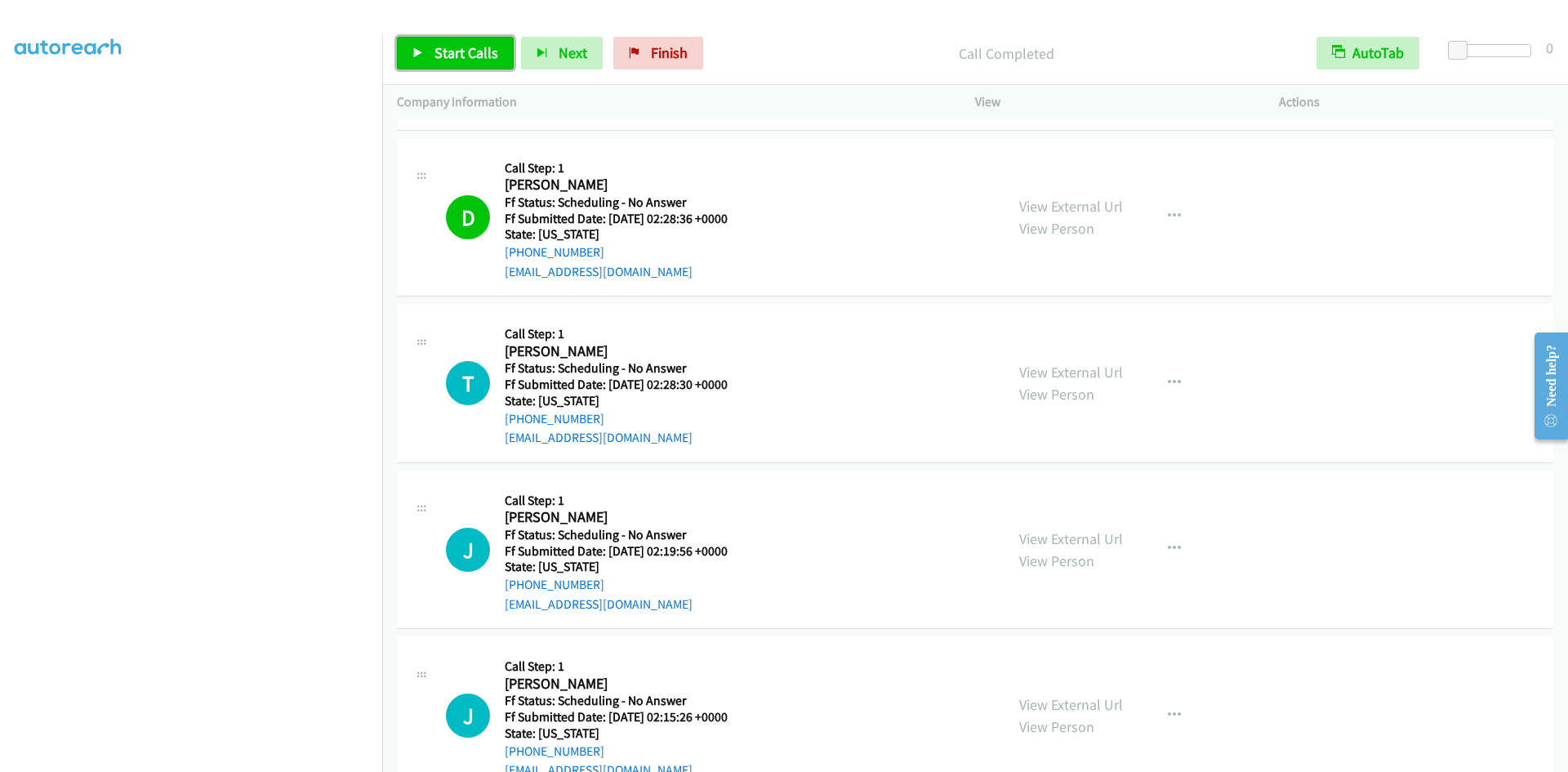
click at [454, 62] on link "Start Calls" at bounding box center [454, 53] width 116 height 33
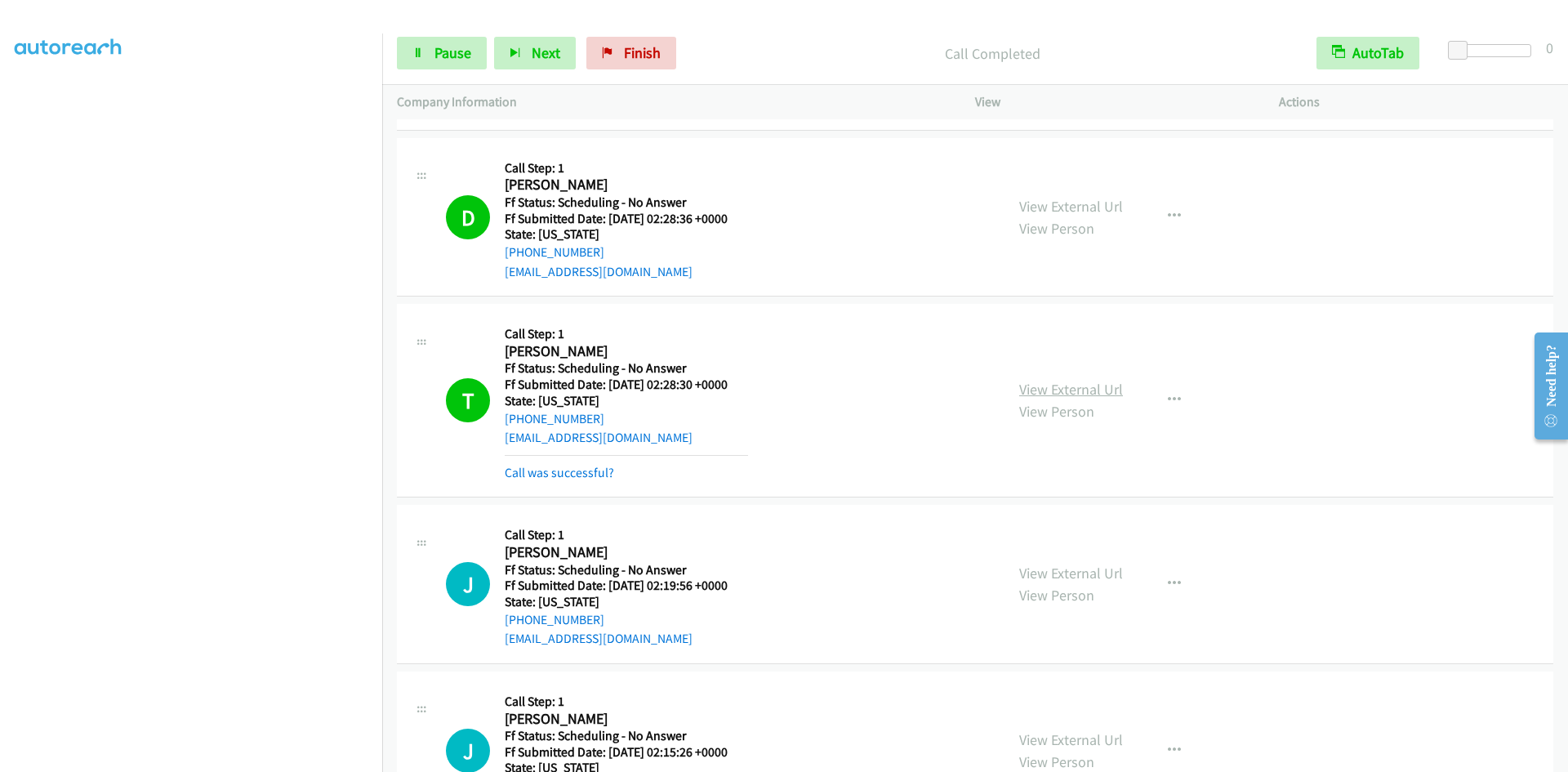
click at [1070, 393] on link "View External Url" at bounding box center [1071, 389] width 104 height 19
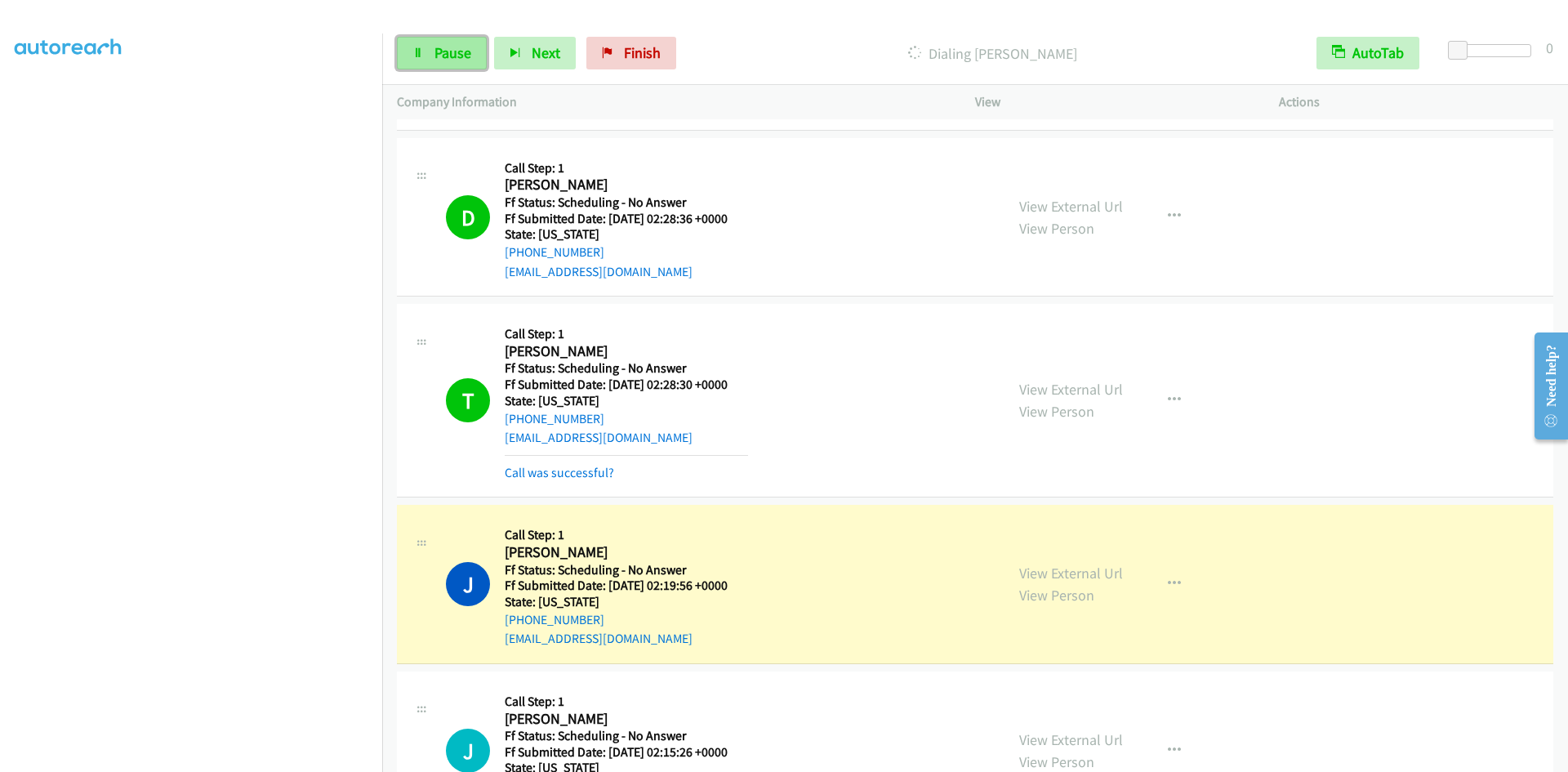
click at [445, 62] on link "Pause" at bounding box center [441, 53] width 90 height 33
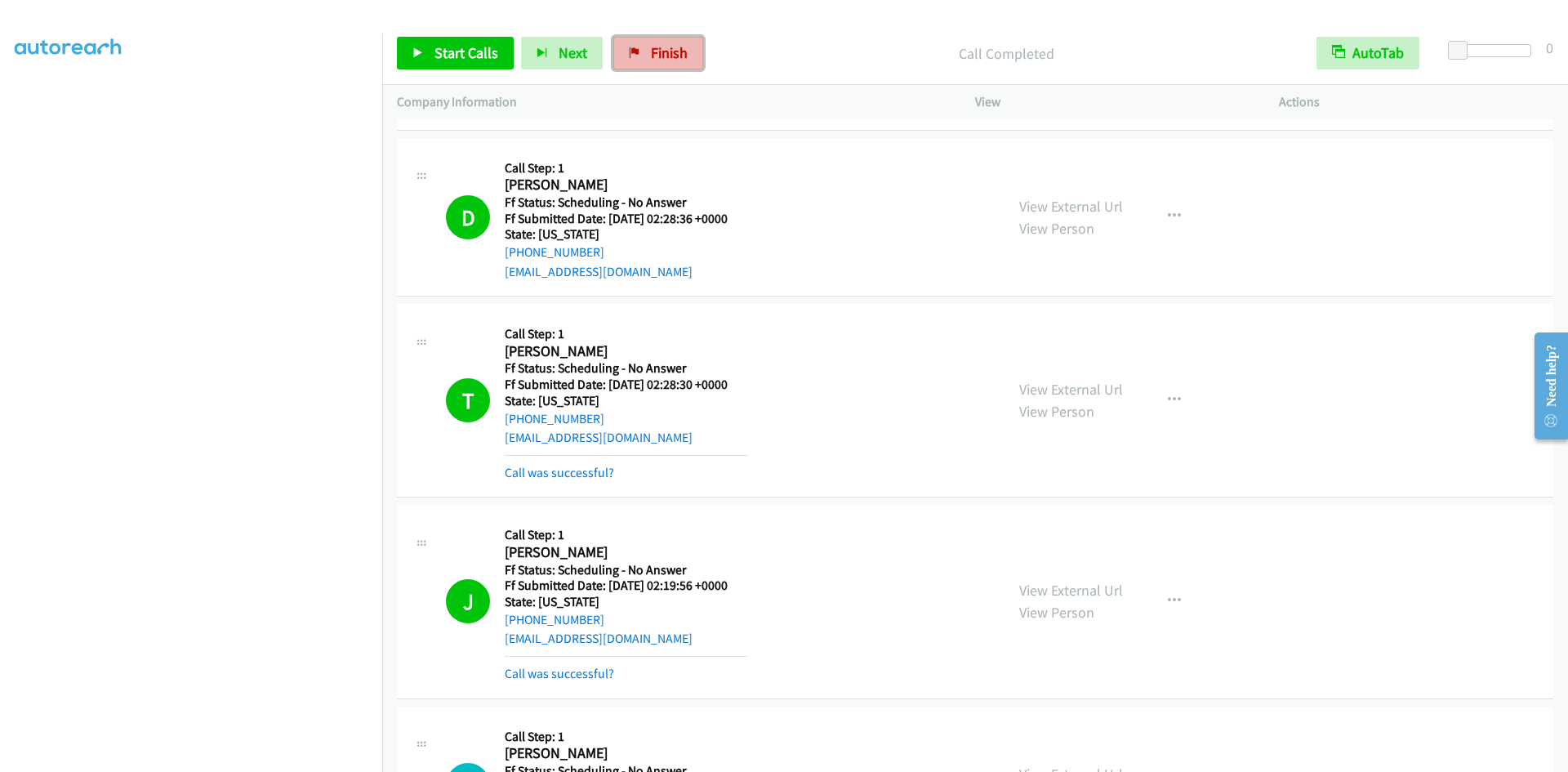
click at [657, 51] on span "Finish" at bounding box center [669, 53] width 37 height 19
